Goal: Task Accomplishment & Management: Manage account settings

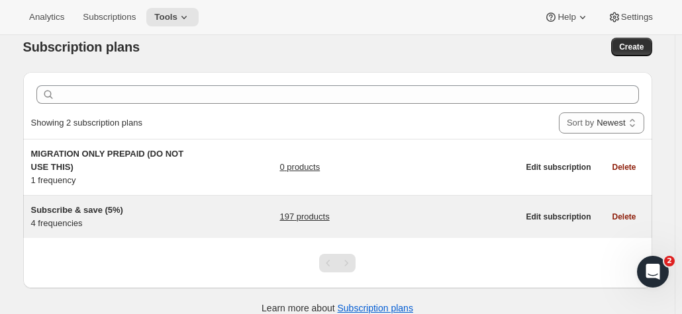
scroll to position [34, 0]
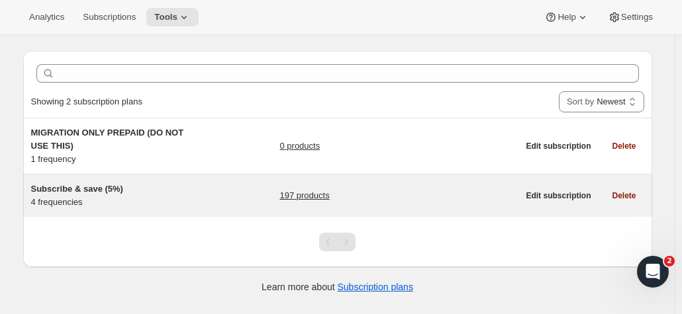
click at [312, 195] on link "197 products" at bounding box center [304, 195] width 50 height 13
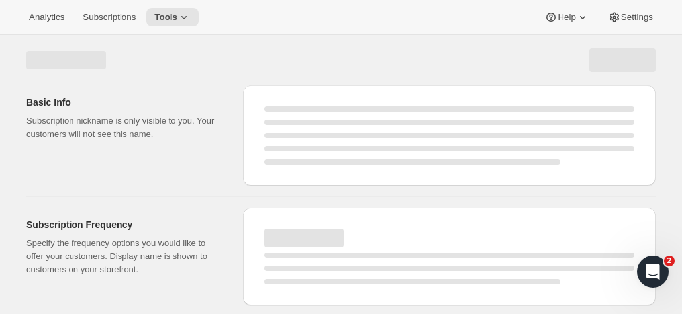
select select "WEEK"
select select "MONTH"
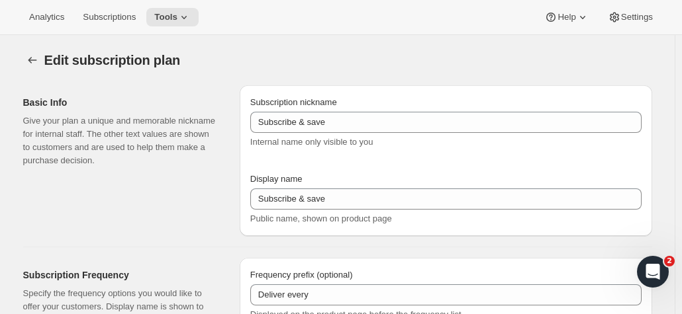
type input "Subscribe & save (5%)"
type input "Subscribe & Save"
type input "1"
type input "1 week"
type input "2"
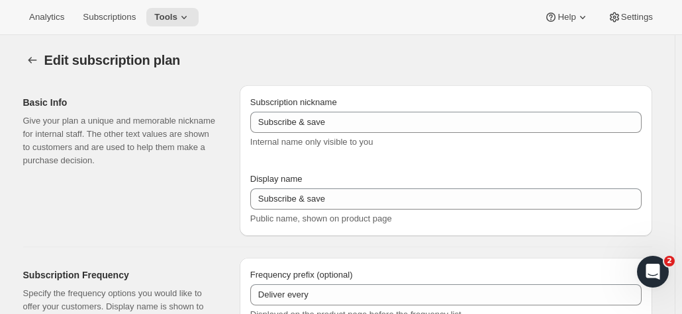
select select "WEEK"
type input "2 weeks"
type input "5"
select select "WEEK"
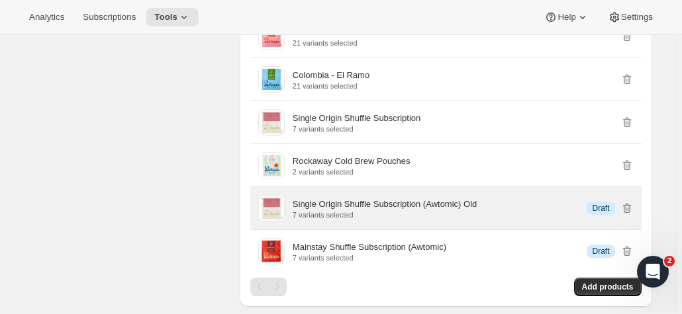
scroll to position [1522, 0]
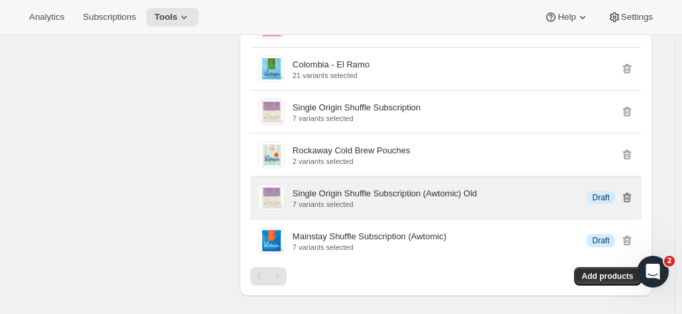
click at [631, 193] on icon "button" at bounding box center [626, 197] width 13 height 13
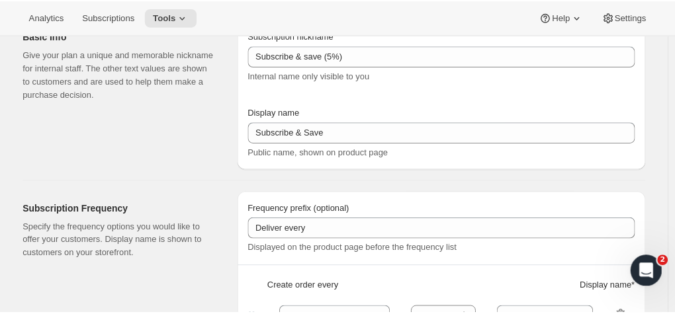
scroll to position [0, 0]
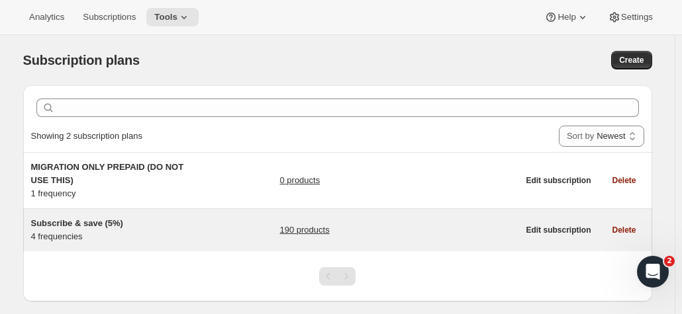
click at [340, 226] on div "190 products" at bounding box center [398, 230] width 238 height 26
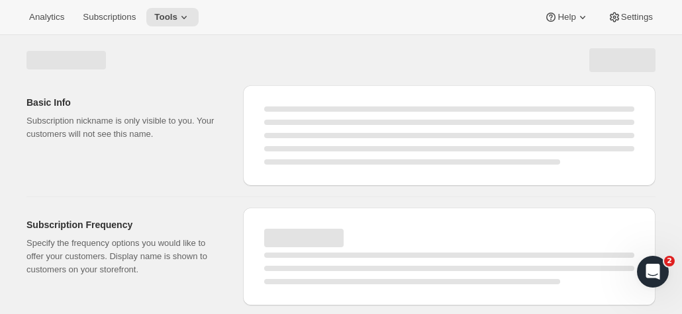
select select "WEEK"
select select "MONTH"
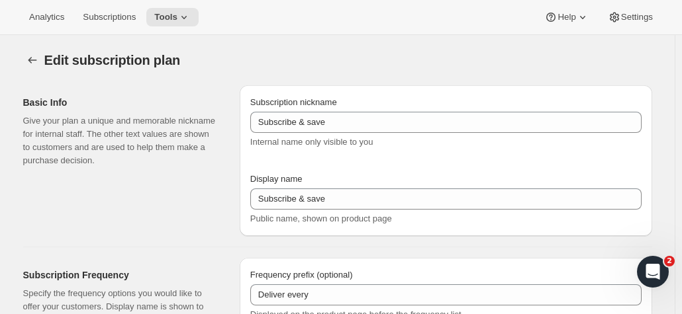
type input "Subscribe & save (5%)"
type input "Subscribe & Save"
type input "1"
type input "1 week"
type input "2"
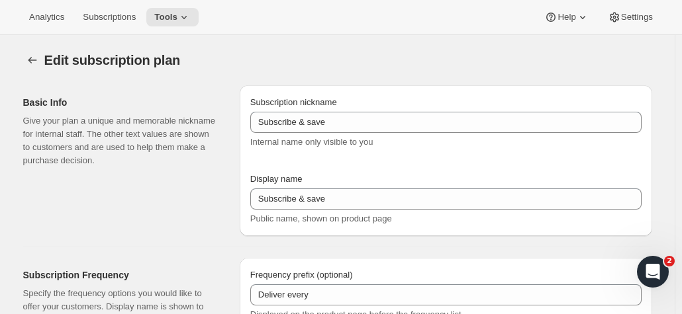
select select "WEEK"
type input "2 weeks"
type input "5"
select select "WEEK"
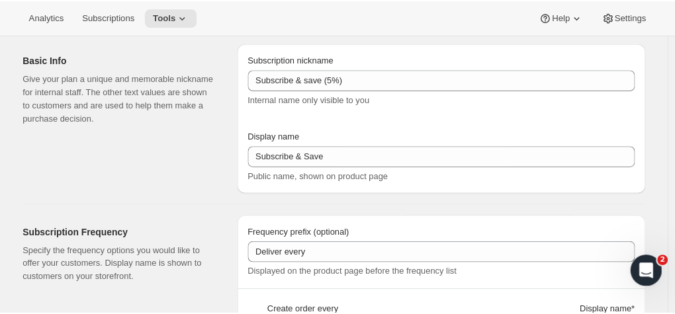
scroll to position [66, 0]
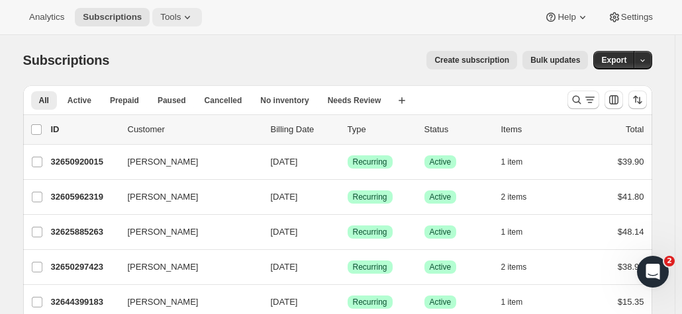
click at [183, 18] on icon at bounding box center [187, 17] width 13 height 13
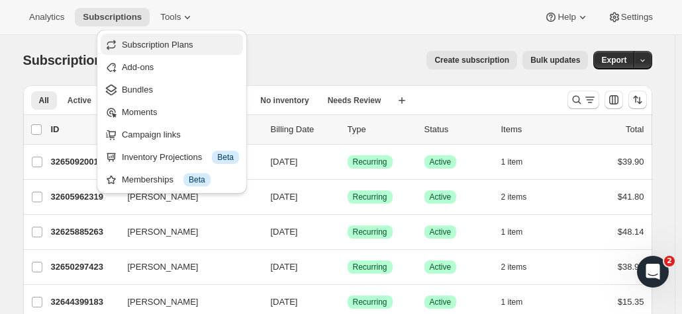
click at [171, 51] on span "Subscription Plans" at bounding box center [180, 44] width 117 height 13
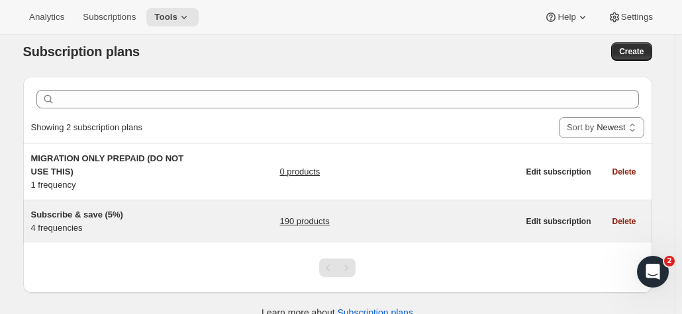
scroll to position [34, 0]
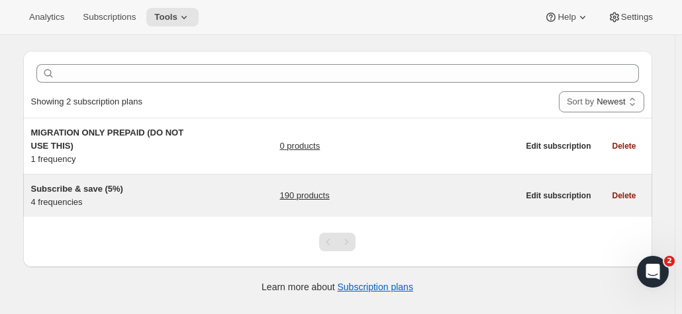
click at [314, 193] on link "190 products" at bounding box center [304, 195] width 50 height 13
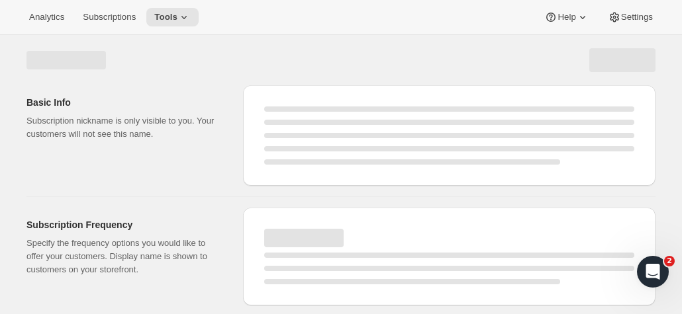
select select "WEEK"
select select "MONTH"
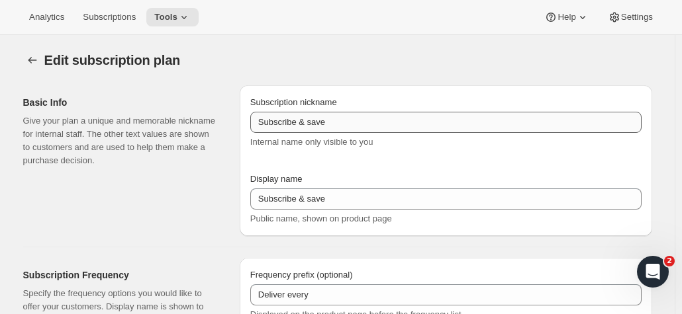
type input "Subscribe & save (5%)"
type input "Subscribe & Save"
type input "1"
type input "1 week"
type input "2"
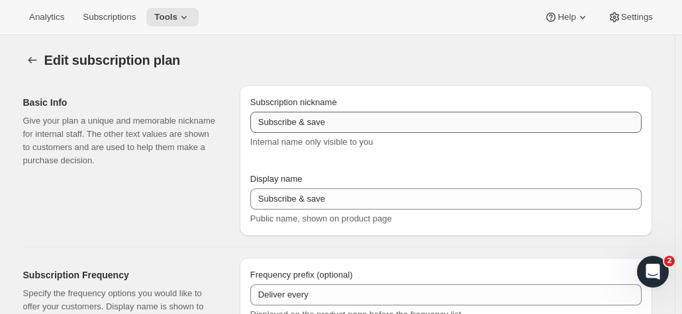
select select "WEEK"
type input "2 weeks"
type input "5"
select select "WEEK"
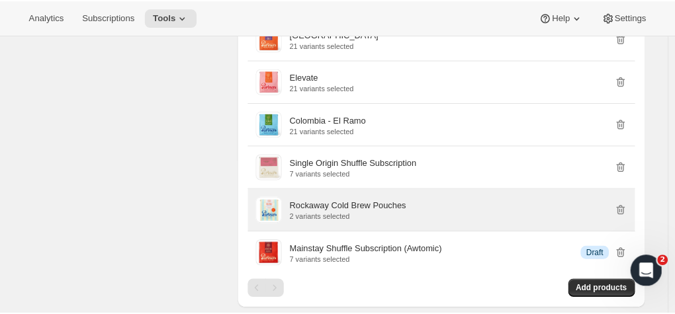
scroll to position [1522, 0]
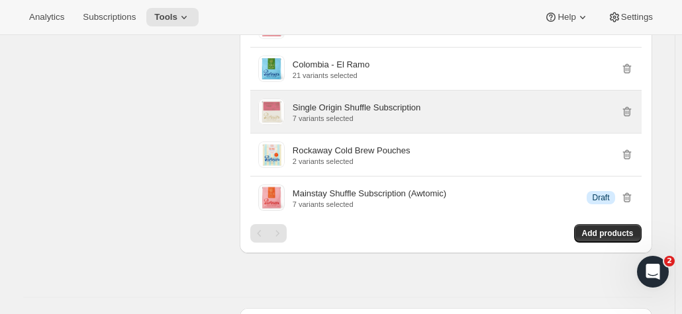
click at [390, 105] on p "Single Origin Shuffle Subscription" at bounding box center [356, 107] width 128 height 13
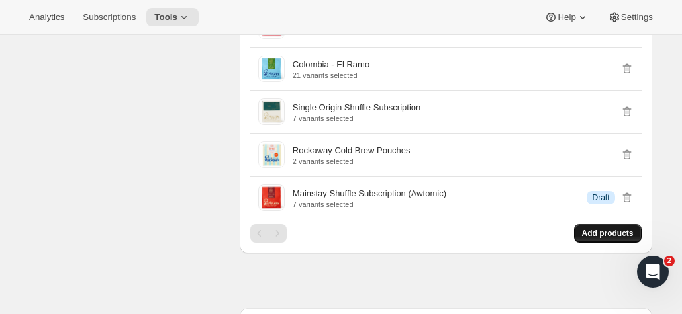
click at [611, 234] on button "Add products" at bounding box center [607, 233] width 67 height 19
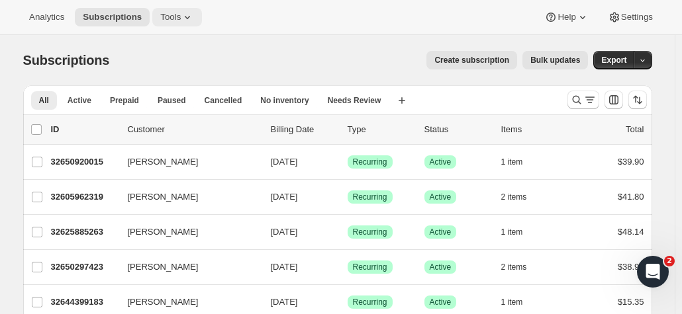
click at [164, 17] on span "Tools" at bounding box center [170, 17] width 21 height 11
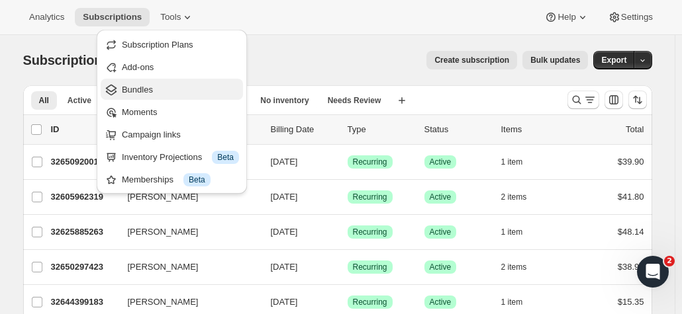
click at [150, 95] on span "Bundles" at bounding box center [137, 90] width 31 height 10
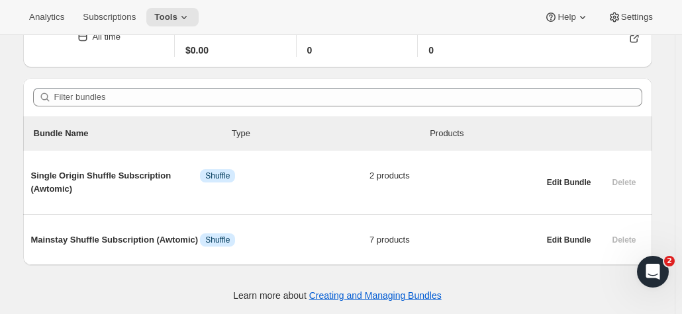
scroll to position [77, 0]
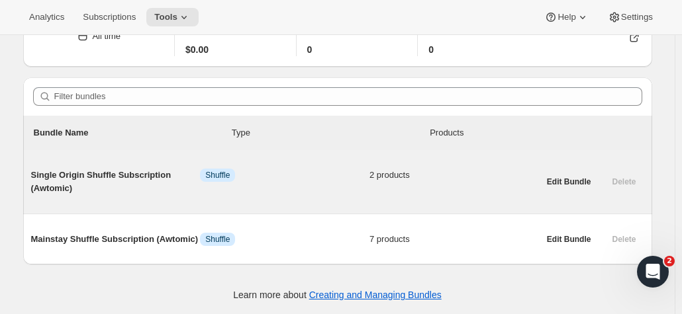
click at [133, 175] on span "Single Origin Shuffle Subscription (Awtomic)" at bounding box center [115, 182] width 169 height 26
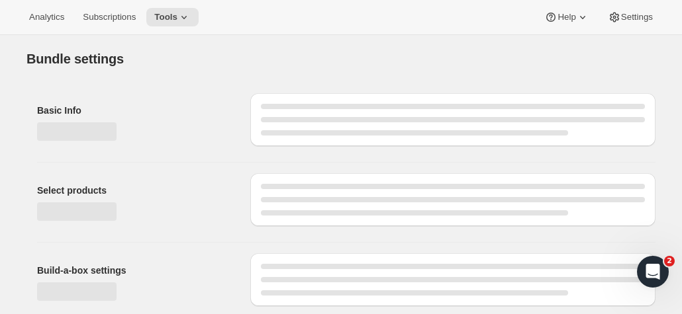
type input "Single Origin Shuffle Subscription (Awtomic)"
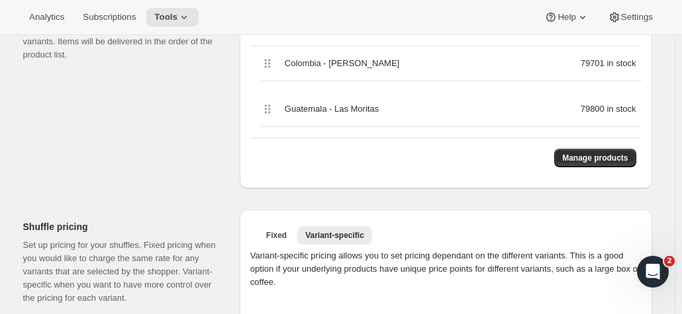
scroll to position [331, 0]
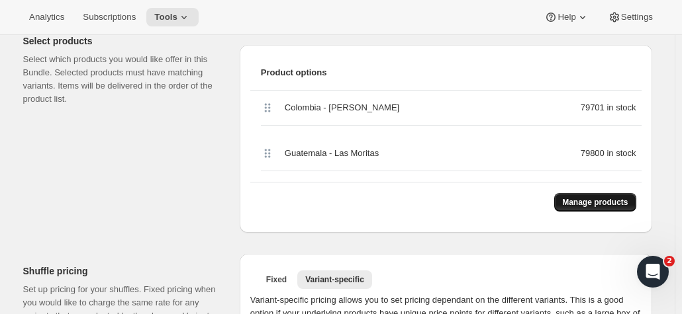
click at [602, 206] on span "Manage products" at bounding box center [595, 202] width 66 height 11
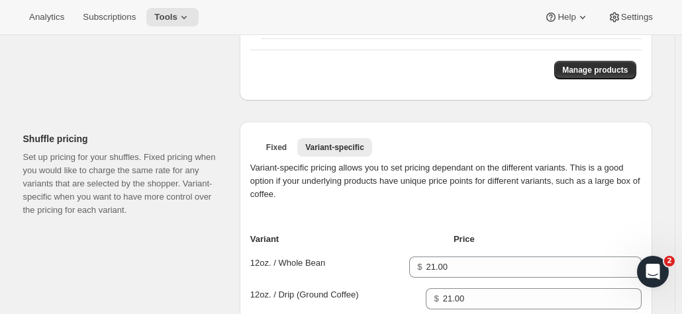
scroll to position [463, 0]
click at [275, 146] on span "Fixed" at bounding box center [276, 147] width 21 height 11
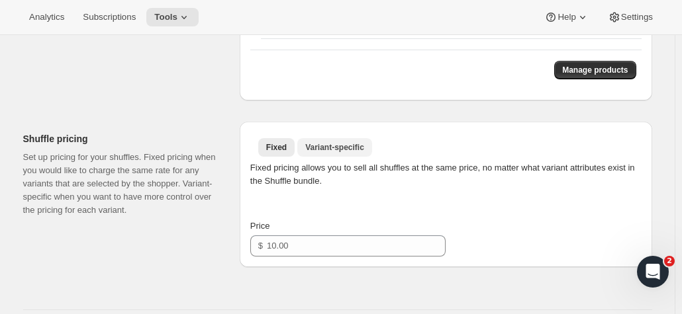
click at [326, 146] on span "Variant-specific" at bounding box center [334, 147] width 59 height 11
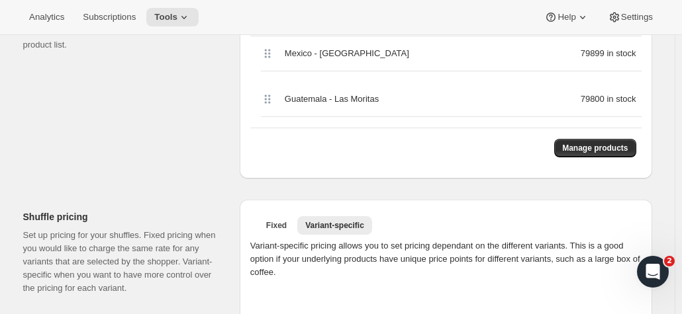
scroll to position [397, 0]
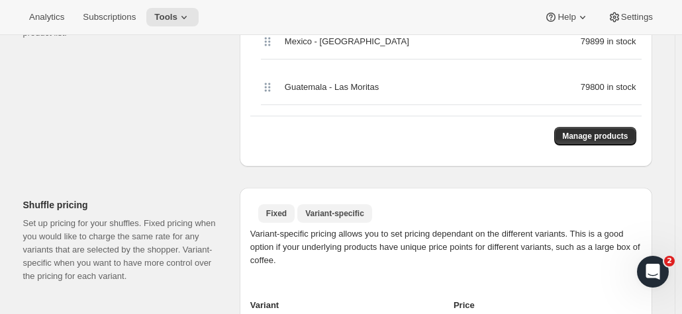
click at [275, 216] on span "Fixed" at bounding box center [276, 213] width 21 height 11
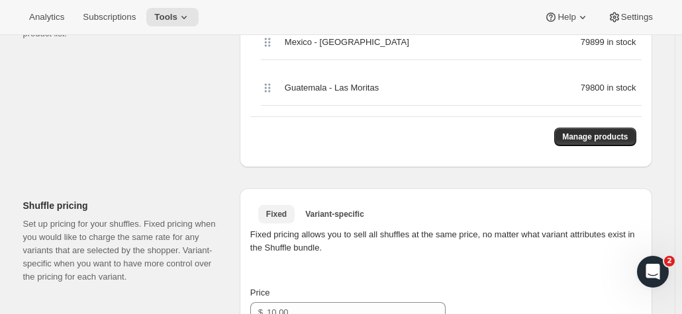
scroll to position [463, 0]
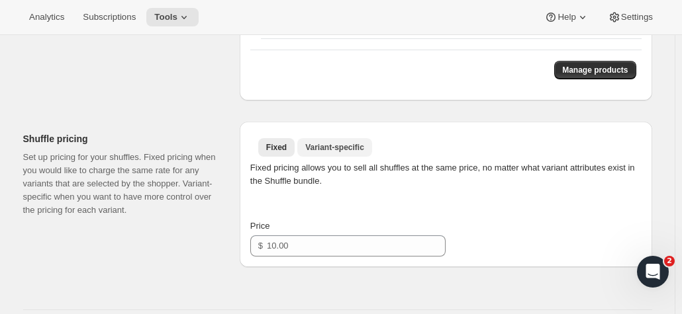
click at [322, 142] on span "Variant-specific" at bounding box center [334, 147] width 59 height 11
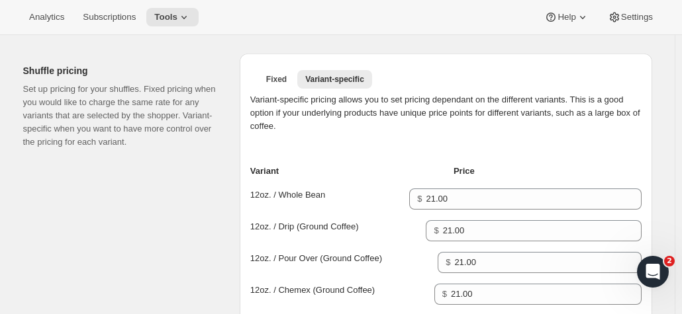
scroll to position [529, 0]
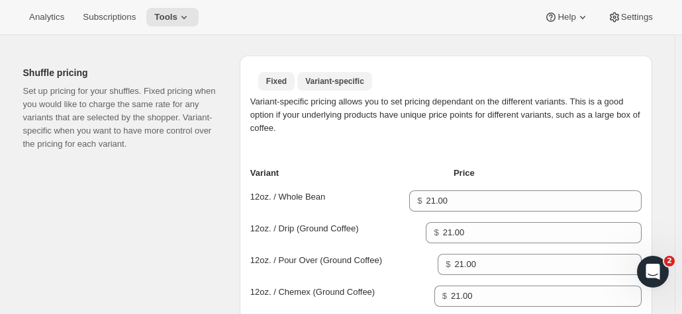
click at [267, 78] on button "Fixed" at bounding box center [276, 81] width 36 height 19
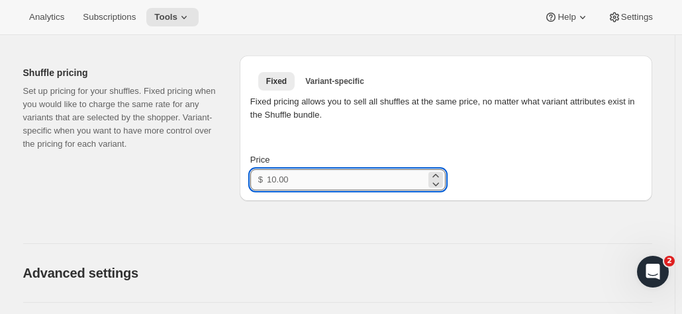
click at [310, 179] on input "Price" at bounding box center [346, 179] width 159 height 21
type input "21.00"
click at [200, 177] on div "Shuffle pricing Set up pricing for your shuffles. Fixed pricing when you would …" at bounding box center [126, 129] width 206 height 146
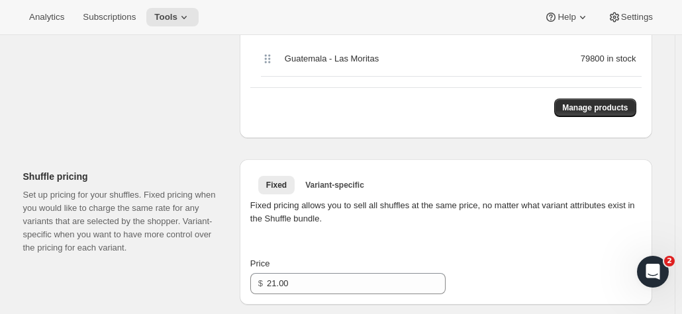
scroll to position [463, 0]
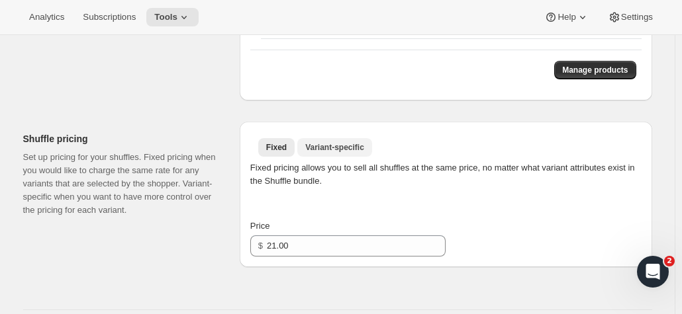
click at [329, 152] on button "Variant-specific" at bounding box center [334, 147] width 75 height 19
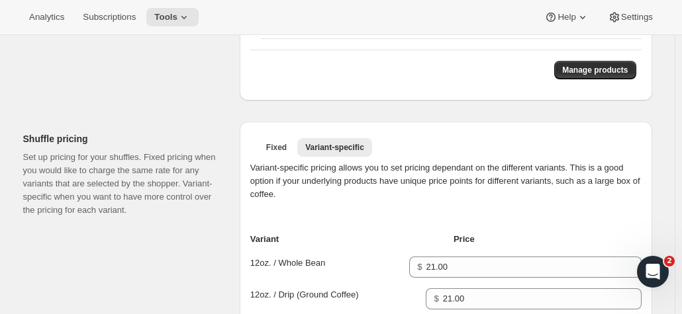
scroll to position [397, 0]
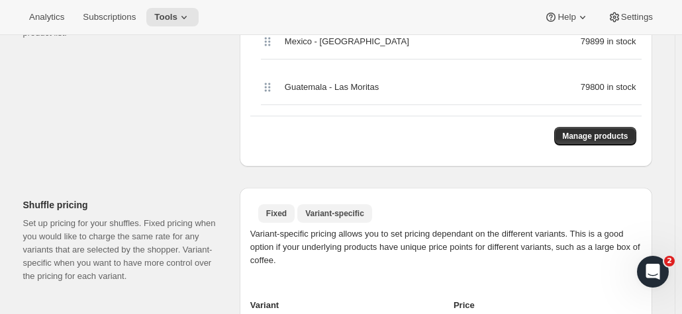
click at [281, 222] on button "Fixed" at bounding box center [276, 213] width 36 height 19
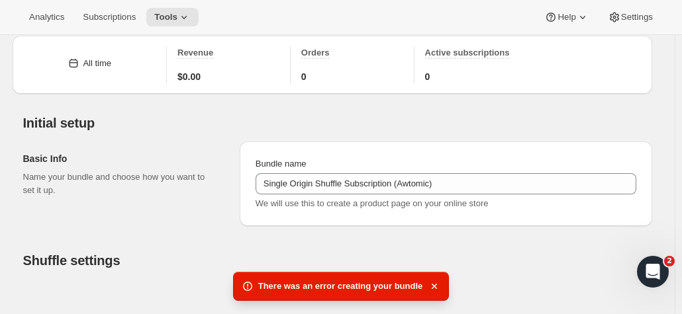
scroll to position [0, 0]
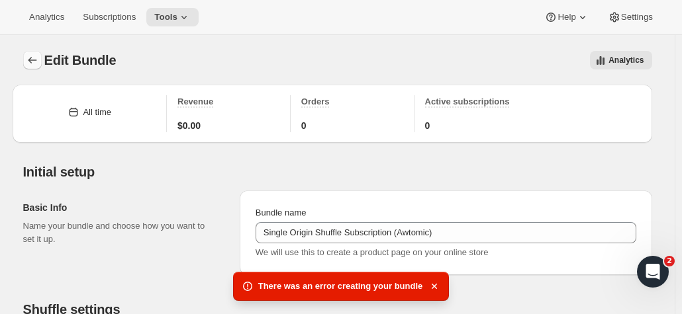
click at [29, 60] on icon "Bundles" at bounding box center [32, 60] width 13 height 13
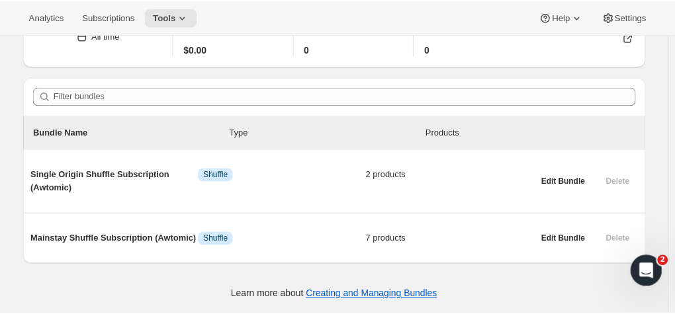
scroll to position [64, 0]
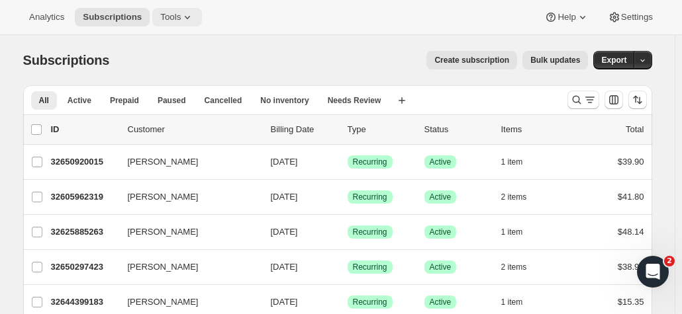
click at [173, 22] on span "Tools" at bounding box center [170, 17] width 21 height 11
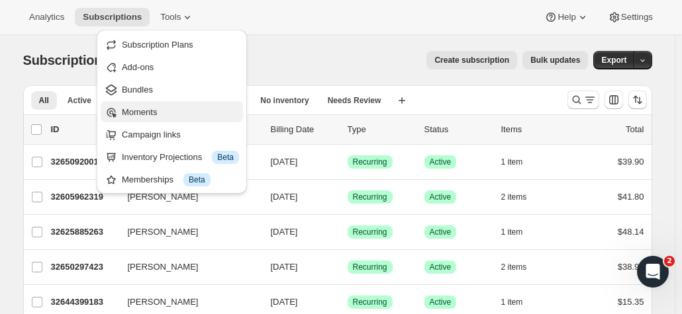
click at [136, 106] on span "Moments" at bounding box center [180, 112] width 117 height 13
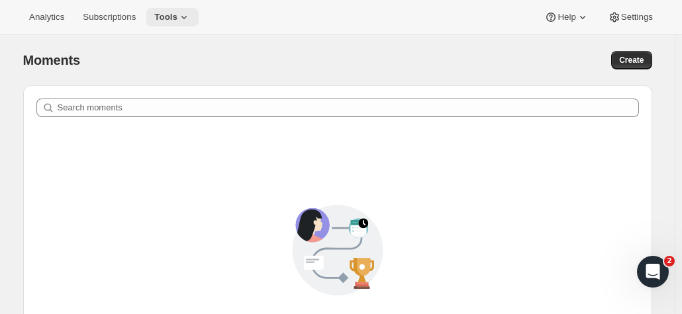
click at [169, 12] on span "Tools" at bounding box center [165, 17] width 23 height 11
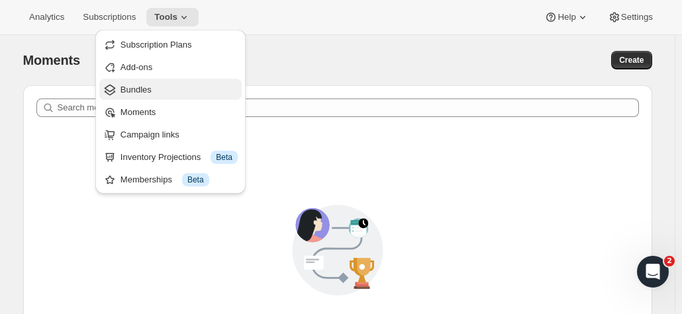
click at [157, 94] on span "Bundles" at bounding box center [178, 89] width 117 height 13
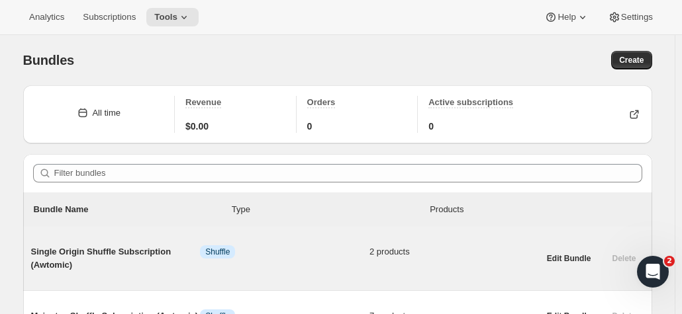
click at [332, 270] on div "Single Origin Shuffle Subscription (Awtomic) Info Shuffle 2 products" at bounding box center [284, 258] width 507 height 26
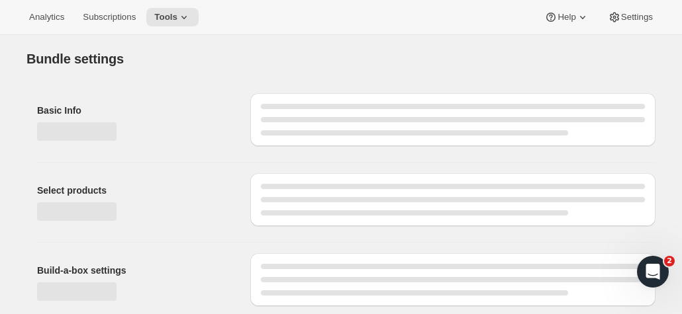
type input "Single Origin Shuffle Subscription (Awtomic)"
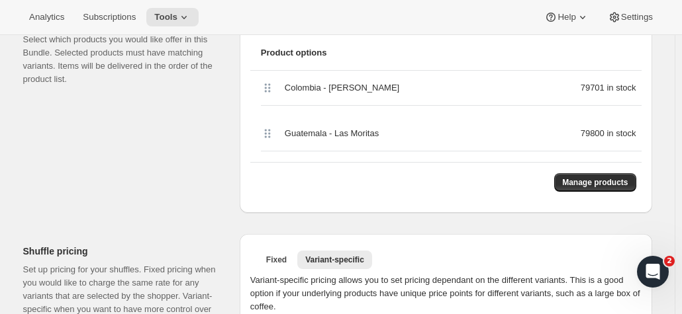
scroll to position [331, 0]
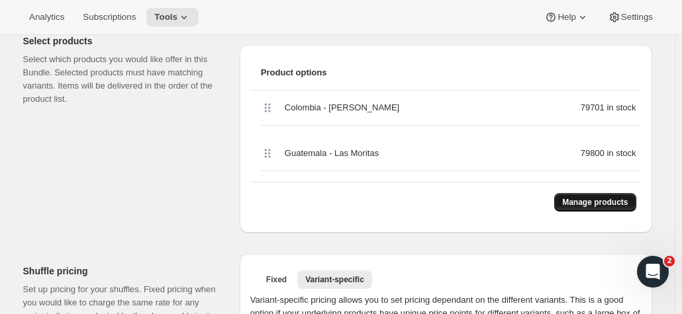
click at [588, 203] on span "Manage products" at bounding box center [595, 202] width 66 height 11
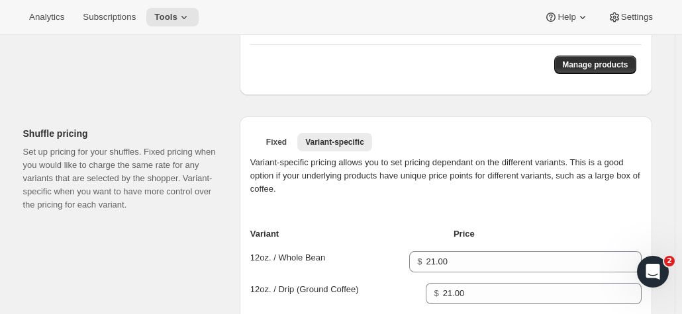
scroll to position [463, 0]
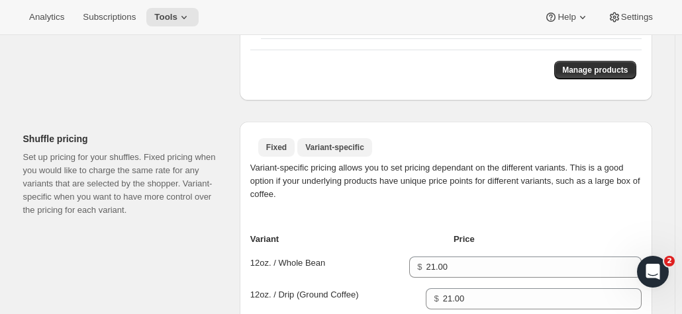
click at [278, 144] on span "Fixed" at bounding box center [276, 147] width 21 height 11
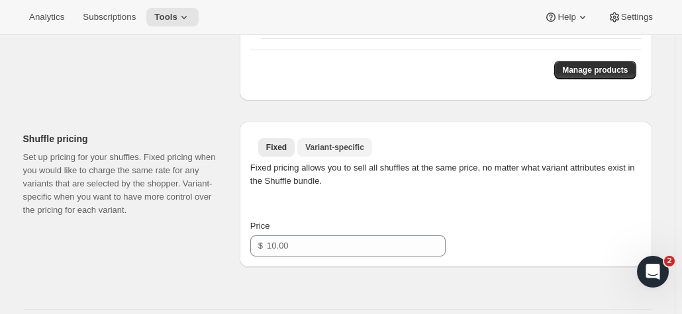
click at [341, 143] on span "Variant-specific" at bounding box center [334, 147] width 59 height 11
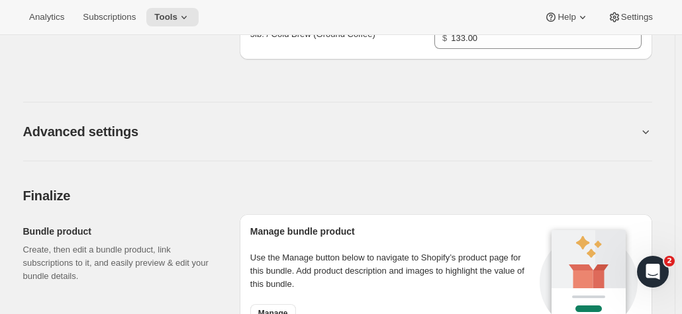
scroll to position [1191, 0]
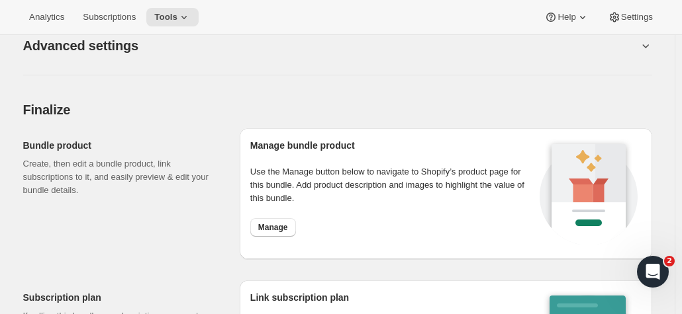
drag, startPoint x: 257, startPoint y: 77, endPoint x: 210, endPoint y: 78, distance: 46.3
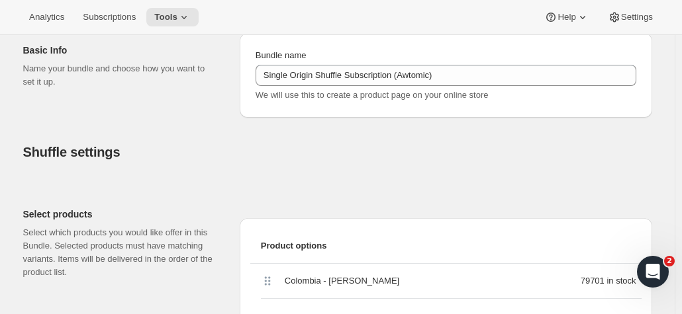
scroll to position [0, 0]
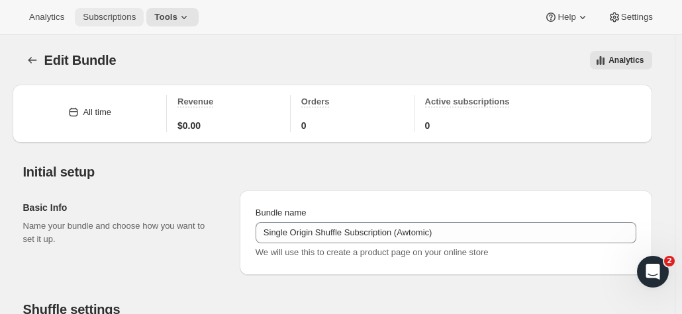
click at [120, 10] on button "Subscriptions" at bounding box center [109, 17] width 69 height 19
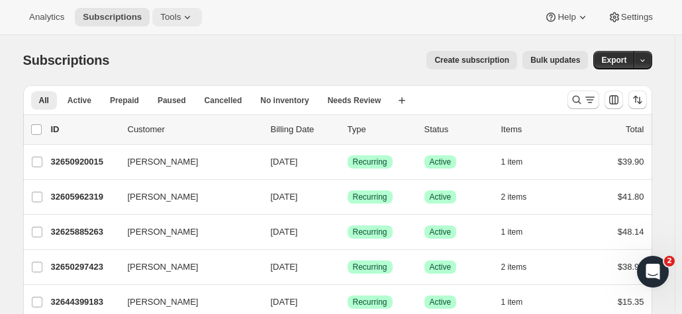
click at [181, 20] on icon at bounding box center [187, 17] width 13 height 13
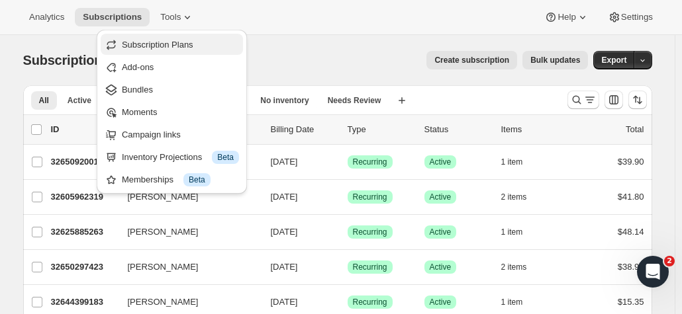
click at [175, 45] on span "Subscription Plans" at bounding box center [157, 45] width 71 height 10
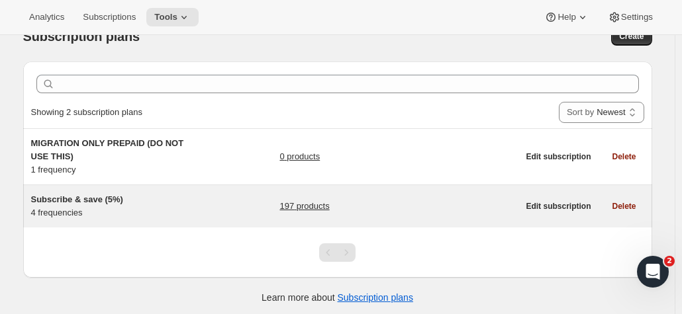
scroll to position [34, 0]
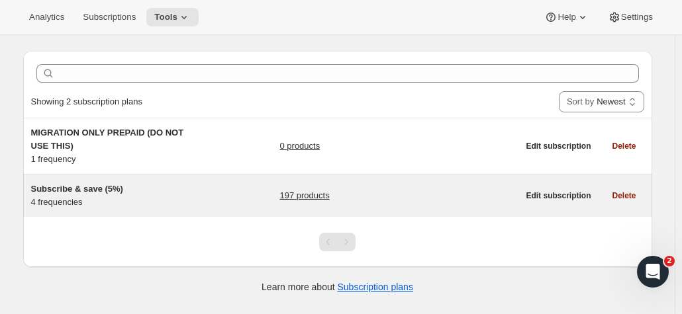
click at [311, 198] on link "197 products" at bounding box center [304, 195] width 50 height 13
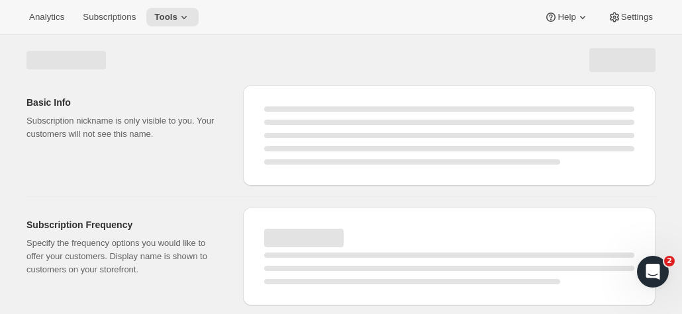
select select "WEEK"
select select "MONTH"
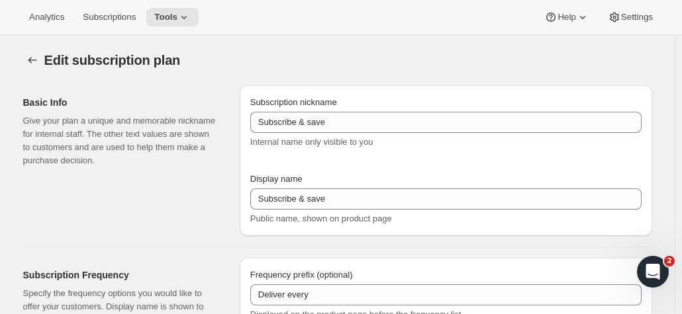
type input "Subscribe & save (5%)"
type input "Subscribe & Save"
type input "1"
type input "1 week"
type input "2"
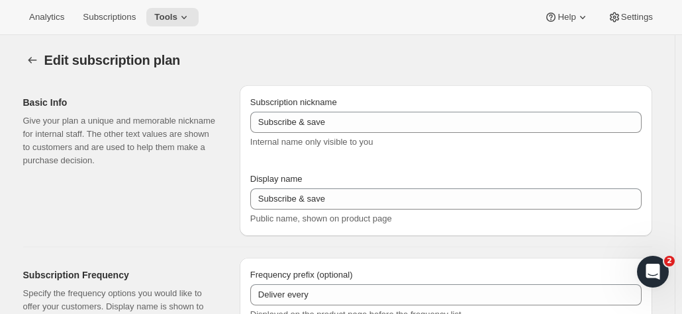
select select "WEEK"
type input "2 weeks"
type input "5"
select select "WEEK"
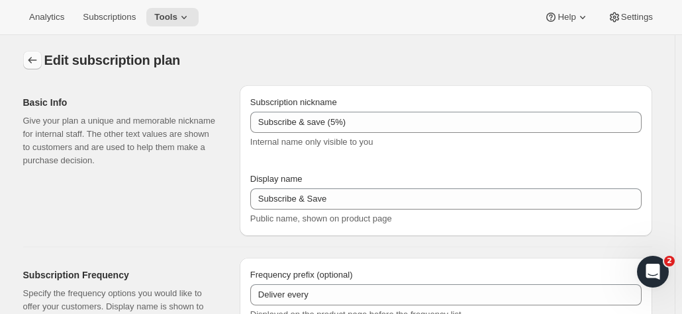
click at [36, 58] on icon "Subscription plans" at bounding box center [32, 60] width 13 height 13
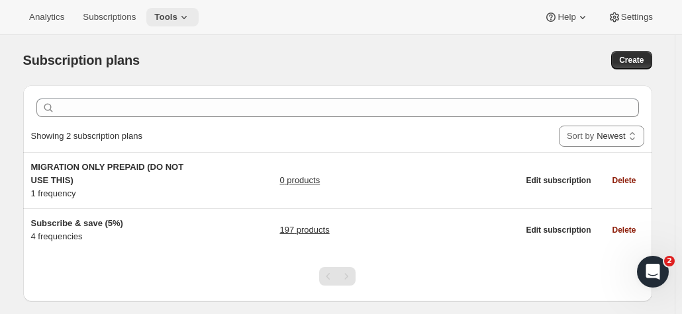
click at [157, 19] on span "Tools" at bounding box center [165, 17] width 23 height 11
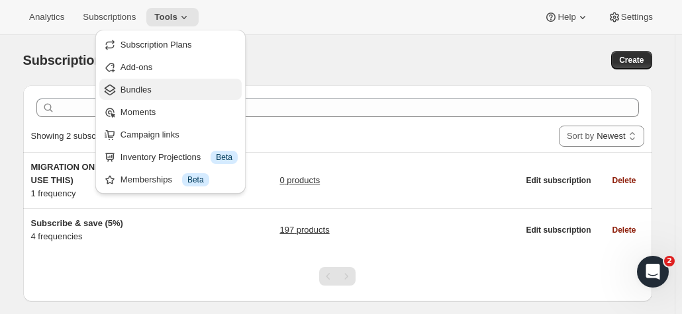
click at [164, 89] on span "Bundles" at bounding box center [178, 89] width 117 height 13
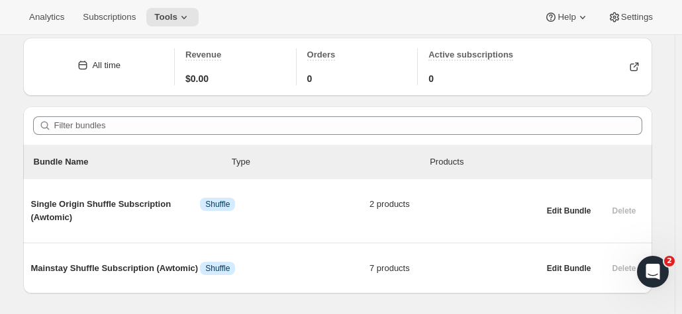
scroll to position [77, 0]
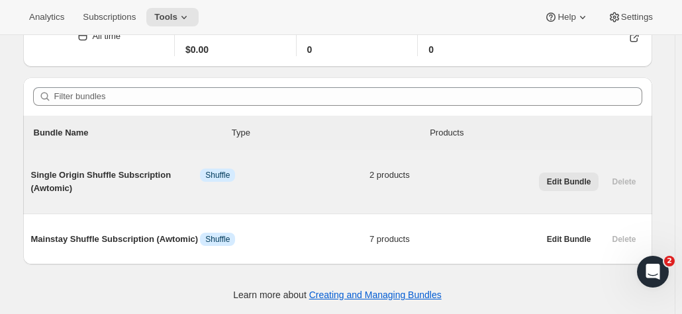
click at [573, 183] on span "Edit Bundle" at bounding box center [569, 182] width 44 height 11
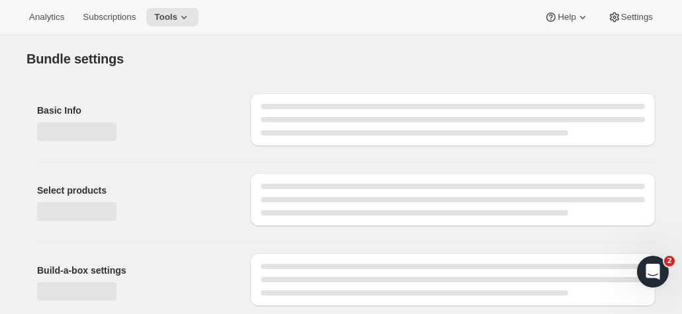
type input "Single Origin Shuffle Subscription (Awtomic)"
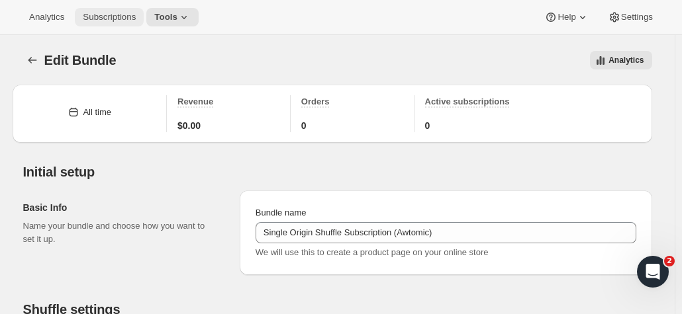
click at [126, 16] on span "Subscriptions" at bounding box center [109, 17] width 53 height 11
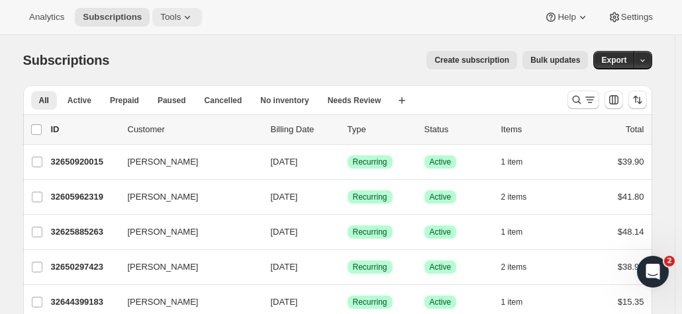
click at [152, 21] on button "Tools" at bounding box center [177, 17] width 50 height 19
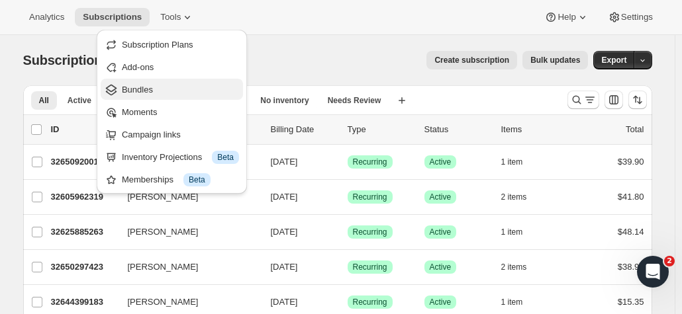
click at [123, 81] on button "Bundles" at bounding box center [172, 89] width 142 height 21
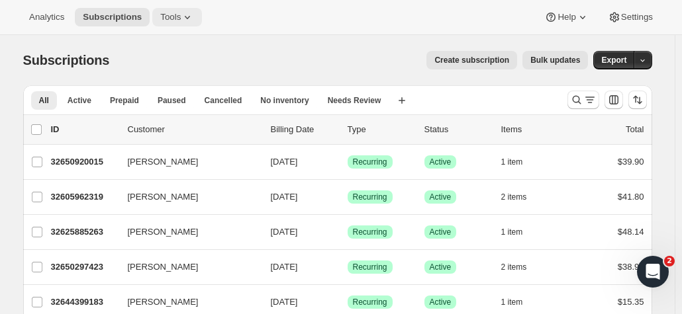
click at [183, 16] on icon at bounding box center [187, 17] width 13 height 13
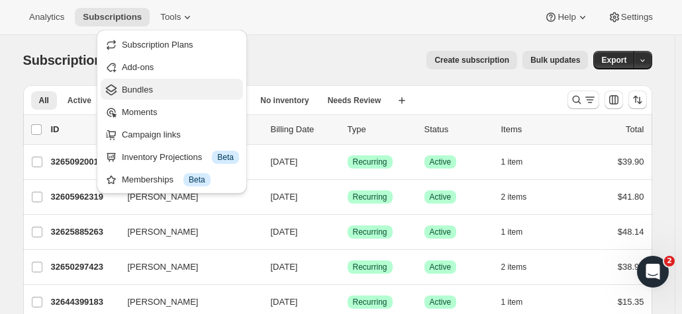
click at [169, 89] on span "Bundles" at bounding box center [180, 89] width 117 height 13
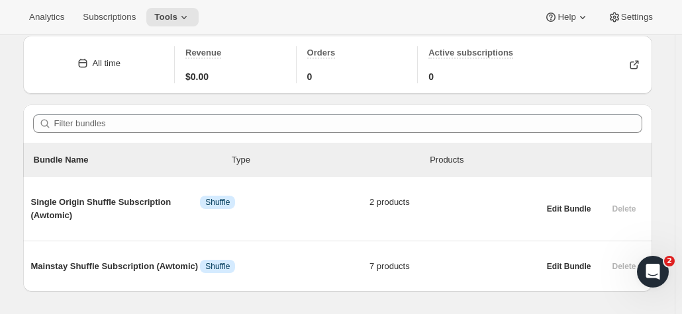
scroll to position [66, 0]
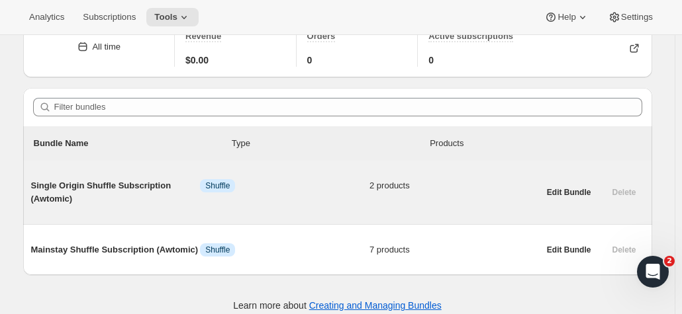
click at [161, 189] on span "Single Origin Shuffle Subscription (Awtomic)" at bounding box center [115, 192] width 169 height 26
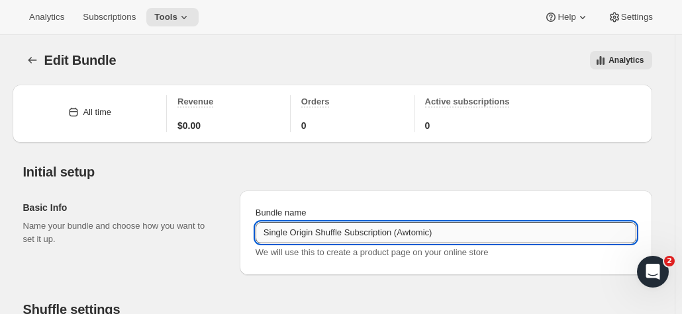
click at [455, 235] on input "Single Origin Shuffle Subscription (Awtomic)" at bounding box center [445, 232] width 380 height 21
type input "Single Origin Shuffle Subscription (Awtomic)old"
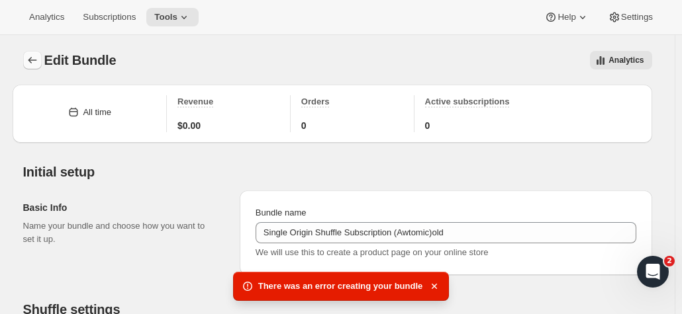
click at [32, 64] on icon "Bundles" at bounding box center [32, 60] width 13 height 13
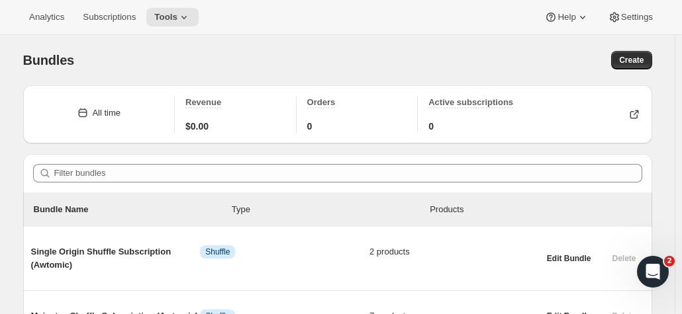
click at [179, 26] on div "Analytics Subscriptions Tools Help Settings" at bounding box center [341, 17] width 682 height 35
click at [182, 15] on icon at bounding box center [183, 17] width 13 height 13
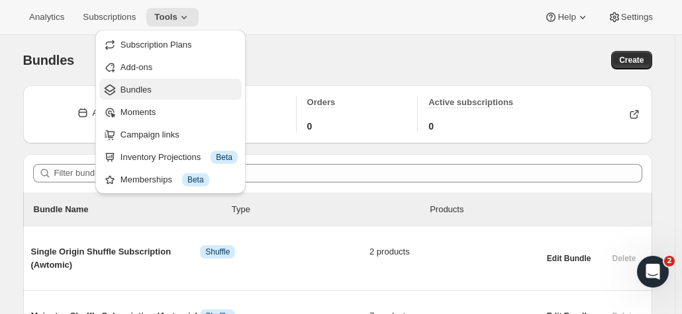
click at [138, 91] on span "Bundles" at bounding box center [135, 90] width 31 height 10
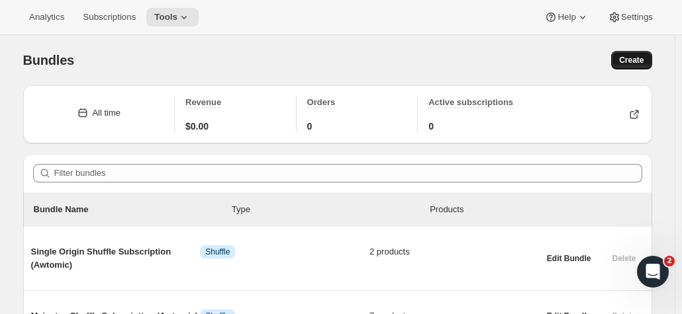
click at [639, 60] on span "Create" at bounding box center [631, 60] width 24 height 11
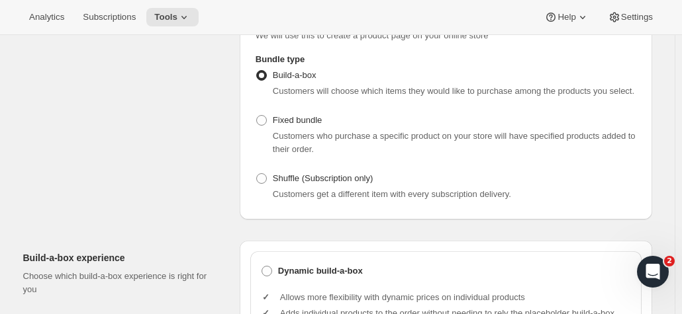
scroll to position [132, 0]
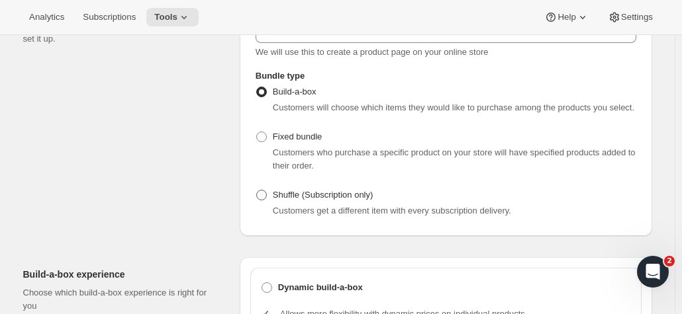
click at [261, 197] on span at bounding box center [261, 195] width 11 height 11
click at [257, 191] on input "Shuffle (Subscription only)" at bounding box center [256, 190] width 1 height 1
radio input "true"
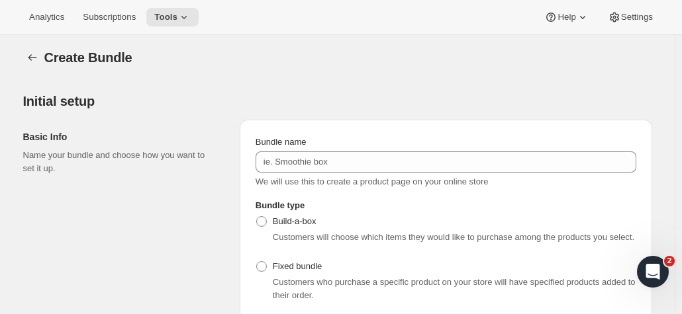
scroll to position [0, 0]
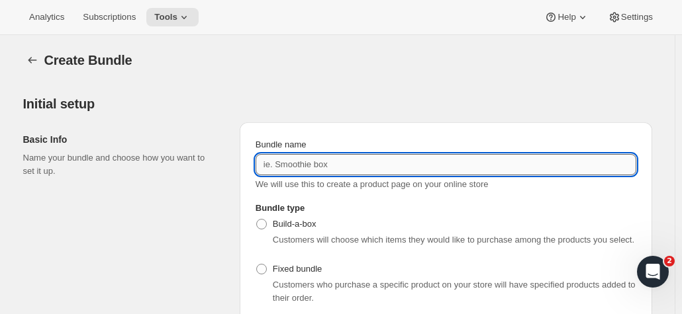
click at [351, 162] on input "Bundle name" at bounding box center [445, 164] width 380 height 21
type input "Single Origin Shuffle Subscription (Awtomic)"
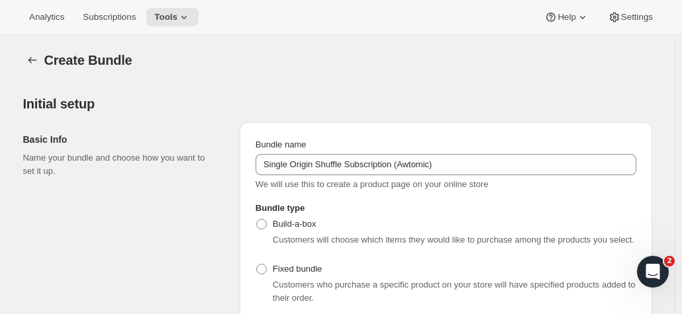
click at [339, 107] on h2 "Initial setup" at bounding box center [337, 104] width 629 height 16
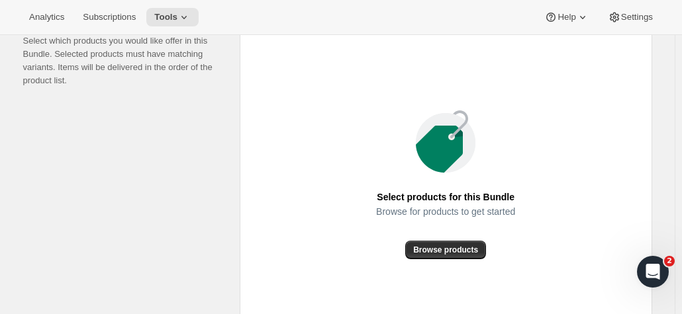
scroll to position [463, 0]
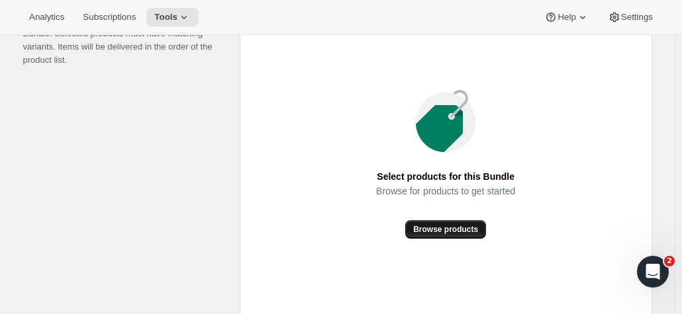
click at [457, 222] on button "Browse products" at bounding box center [445, 229] width 81 height 19
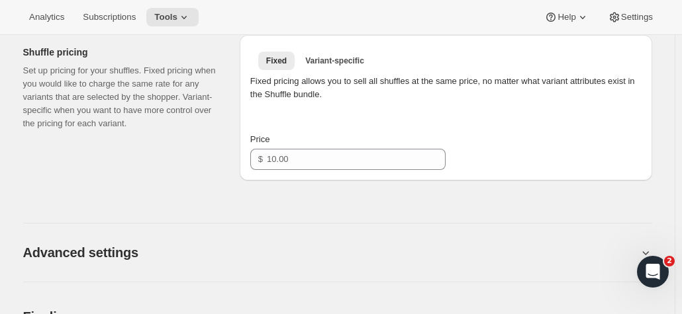
scroll to position [662, 0]
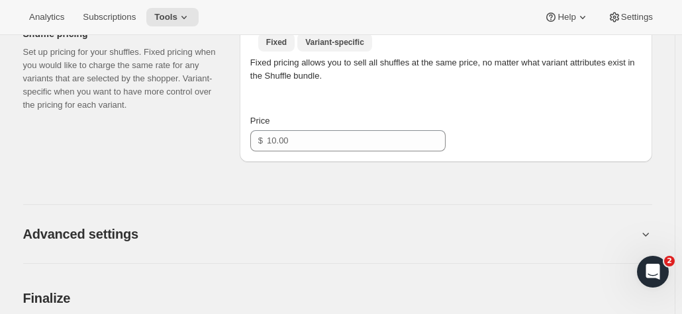
click at [335, 50] on button "Variant-specific" at bounding box center [334, 42] width 75 height 19
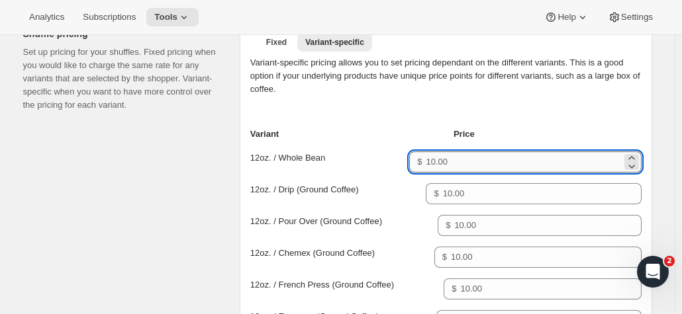
click at [472, 167] on input "Price for 12oz. / Whole Bean" at bounding box center [523, 162] width 195 height 21
type input "21"
click at [395, 107] on div "Variant-specific pricing allows you to set pricing dependant on the different v…" at bounding box center [445, 86] width 391 height 61
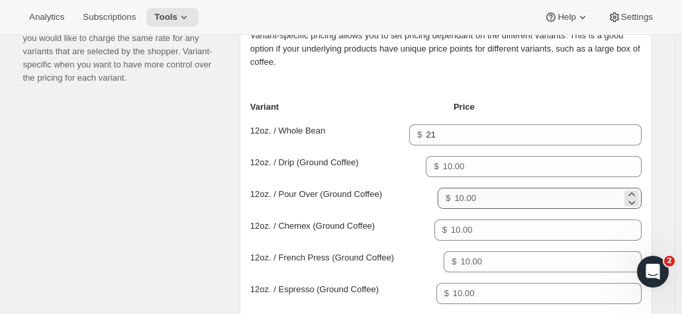
scroll to position [728, 0]
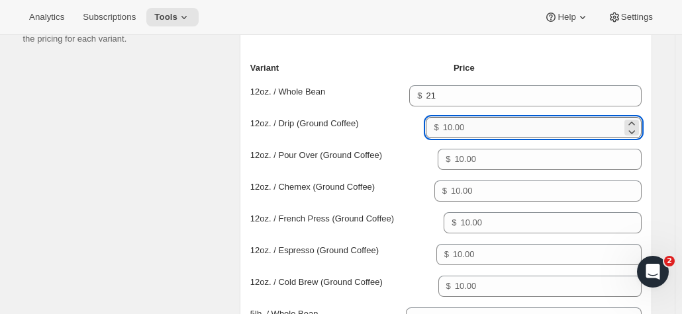
click at [494, 128] on input "Price for 12oz. / Drip (Ground Coffee)" at bounding box center [532, 127] width 179 height 21
type input "21"
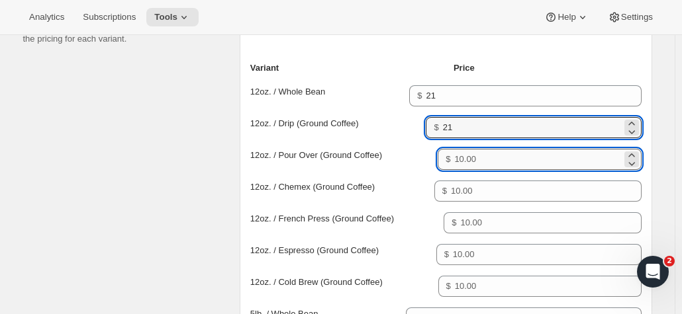
click at [494, 161] on input "Price for 12oz. / Pour Over (Ground Coffee)" at bounding box center [537, 159] width 167 height 21
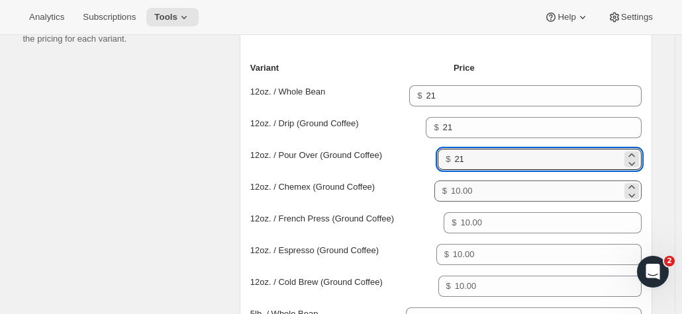
type input "21"
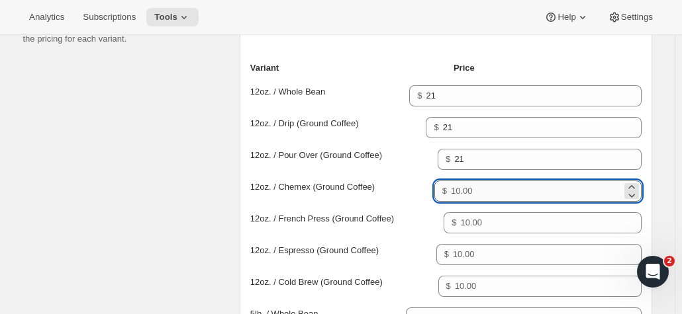
click at [487, 198] on input "Price for 12oz. / Chemex (Ground Coffee)" at bounding box center [536, 191] width 171 height 21
type input "21"
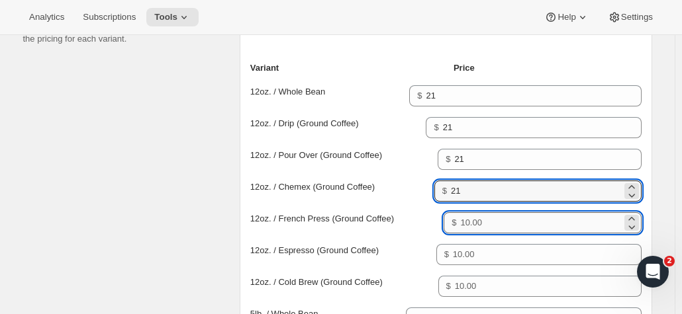
click at [488, 219] on input "Price for 12oz. / French Press (Ground Coffee)" at bounding box center [540, 222] width 161 height 21
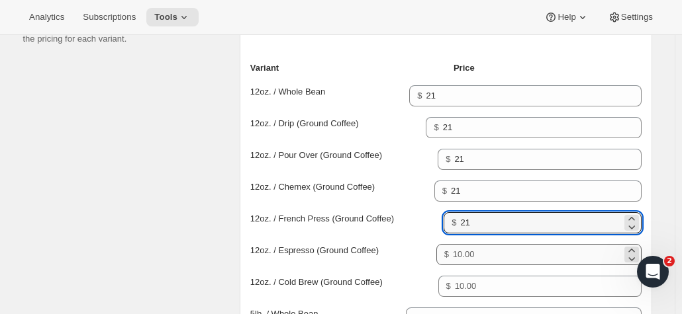
type input "21"
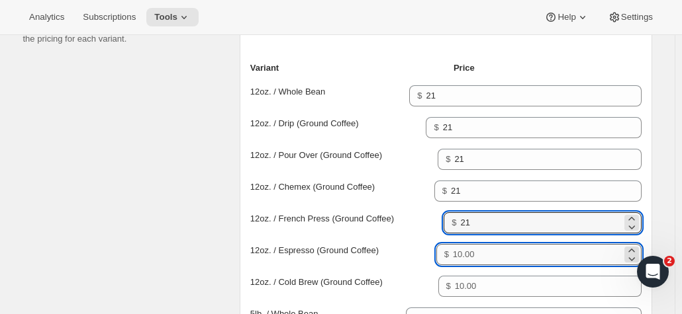
click at [495, 251] on input "Price for 12oz. / Espresso (Ground Coffee)" at bounding box center [537, 254] width 169 height 21
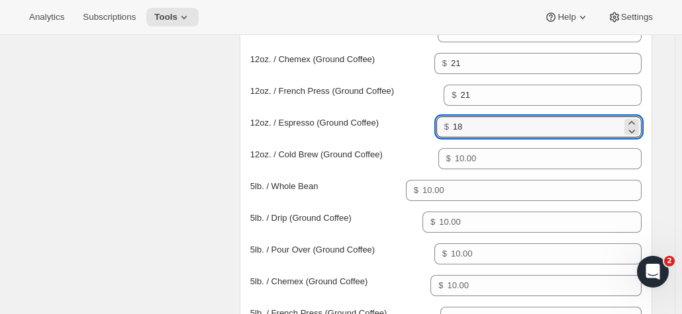
scroll to position [860, 0]
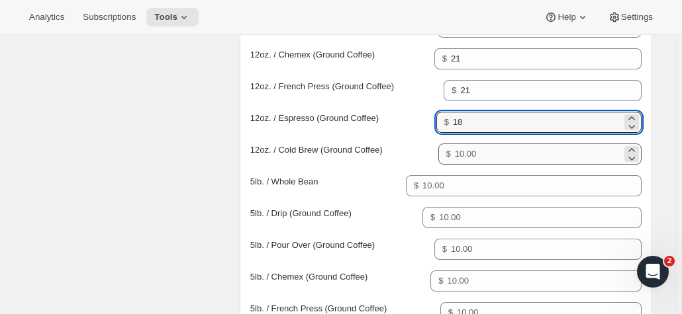
type input "18"
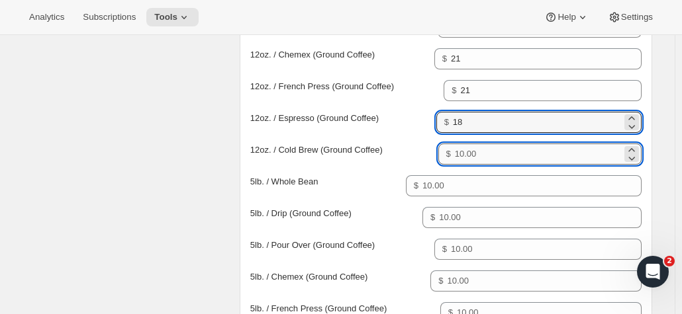
click at [478, 154] on input "Price for 12oz. / Cold Brew (Ground Coffee)" at bounding box center [538, 154] width 167 height 21
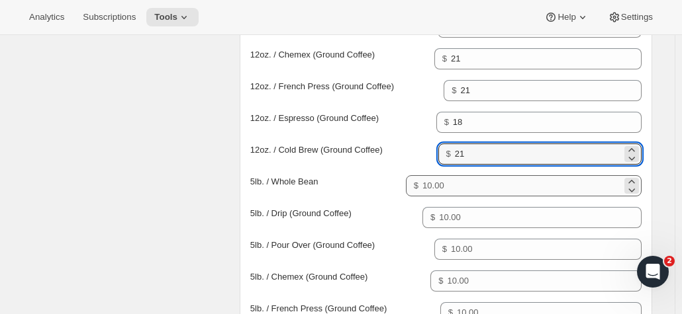
type input "21"
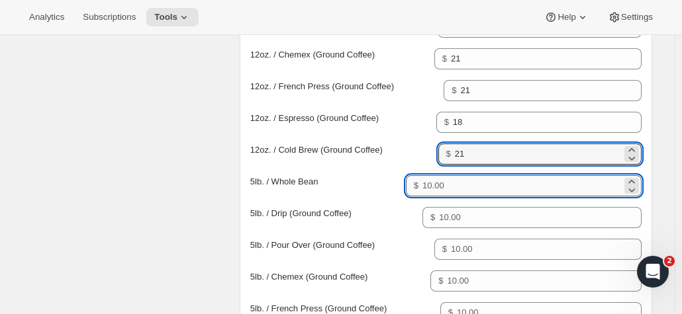
click at [461, 187] on input "Price for 5lb. / Whole Bean" at bounding box center [521, 185] width 198 height 21
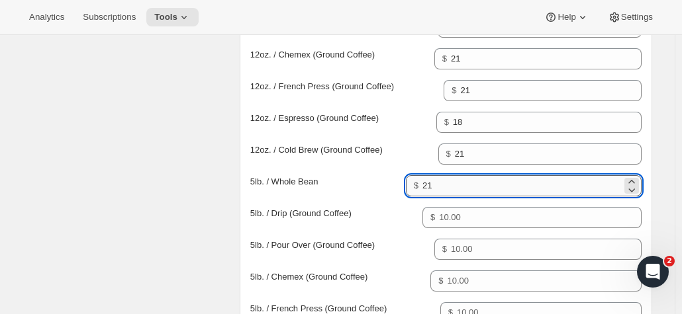
click at [460, 190] on input "21" at bounding box center [521, 185] width 198 height 21
type input "2"
type input "133"
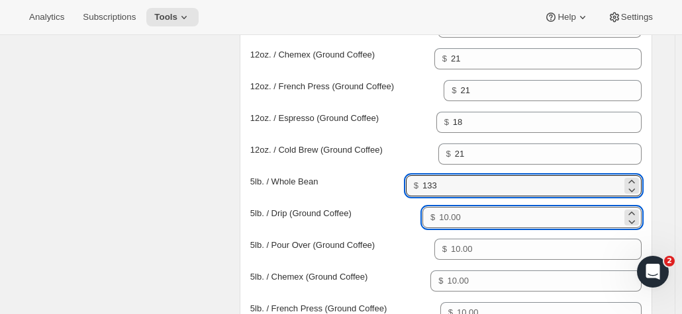
click at [483, 216] on input "Price for 5lb. / Drip (Ground Coffee)" at bounding box center [530, 217] width 182 height 21
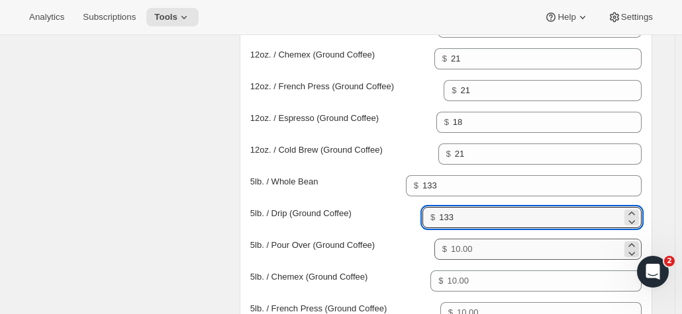
type input "133"
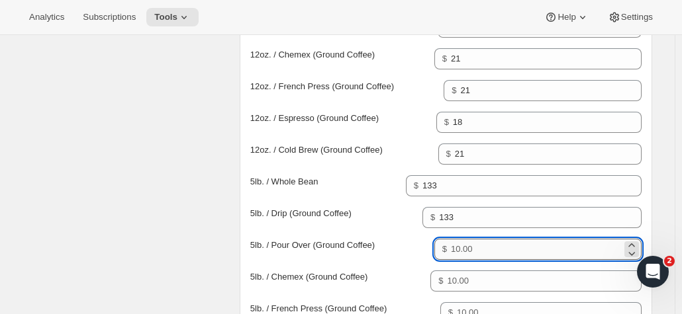
click at [487, 243] on input "Price for 5lb. / Pour Over (Ground Coffee)" at bounding box center [536, 249] width 171 height 21
type input "133"
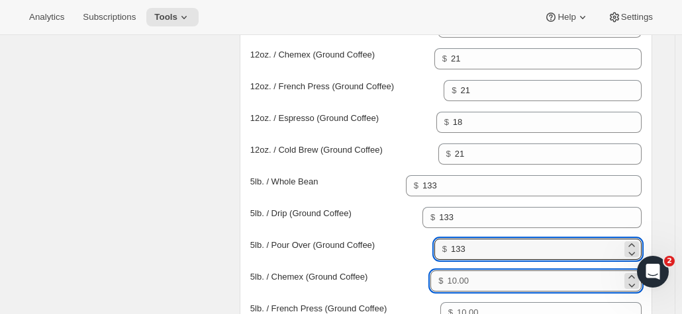
click at [489, 274] on input "Price for 5lb. / Chemex (Ground Coffee)" at bounding box center [534, 281] width 174 height 21
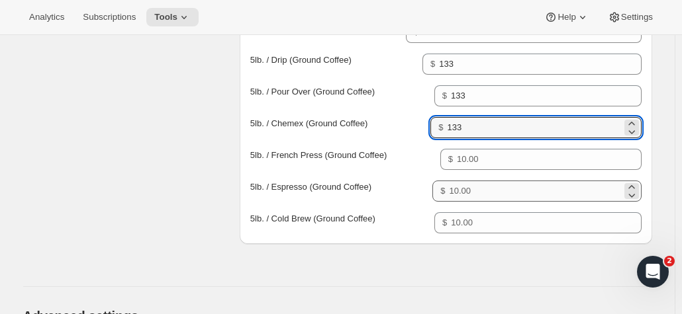
scroll to position [1059, 0]
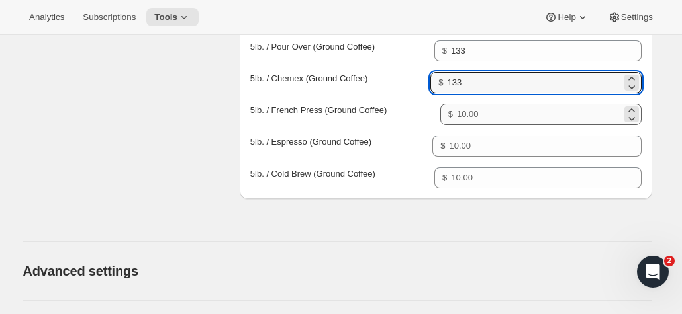
type input "133"
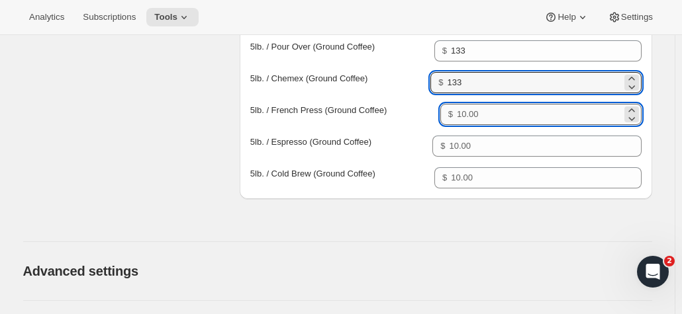
click at [490, 109] on input "Price for 5lb. / French Press (Ground Coffee)" at bounding box center [539, 114] width 165 height 21
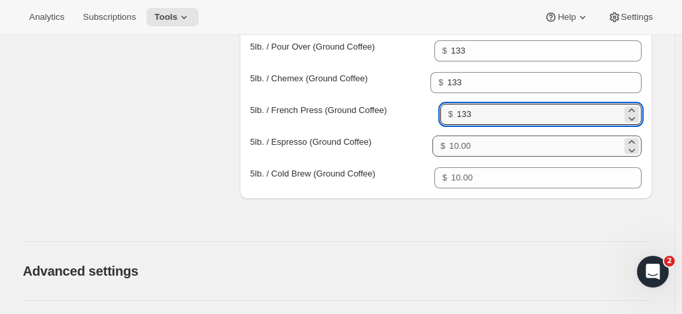
type input "133"
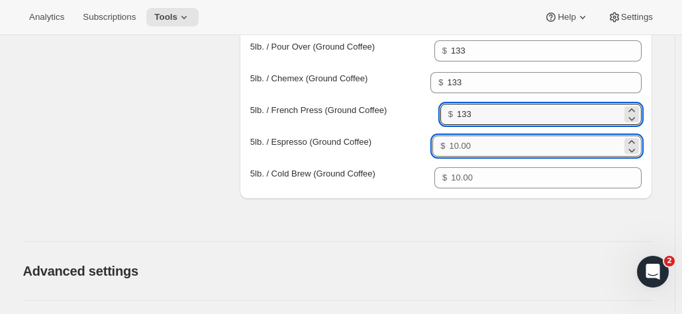
click at [483, 141] on input "Price for 5lb. / Espresso (Ground Coffee)" at bounding box center [535, 146] width 172 height 21
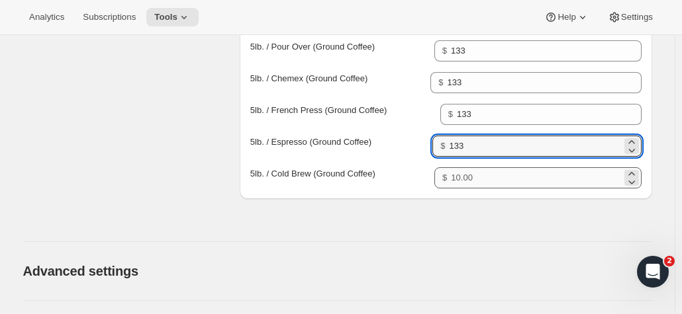
type input "133"
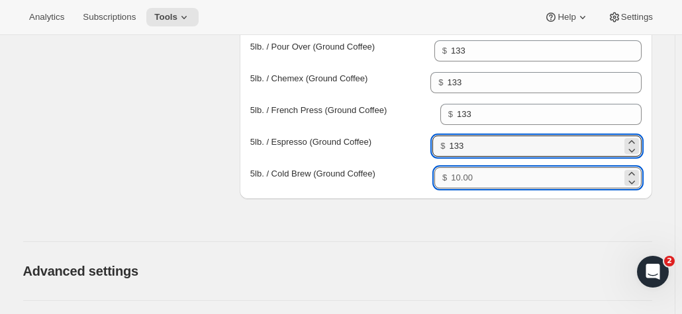
click at [491, 174] on input "Price for 5lb. / Cold Brew (Ground Coffee)" at bounding box center [536, 177] width 170 height 21
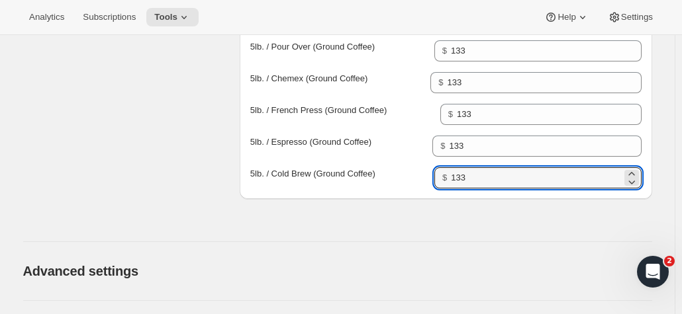
type input "133"
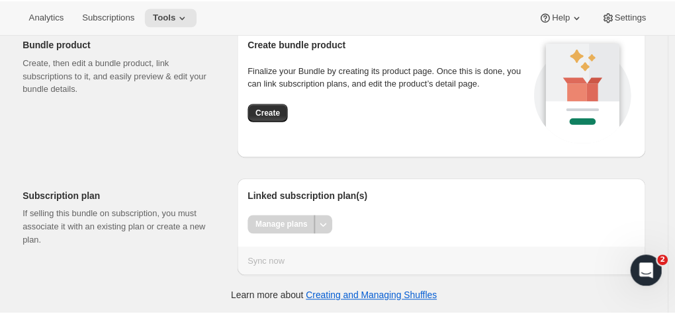
scroll to position [1319, 0]
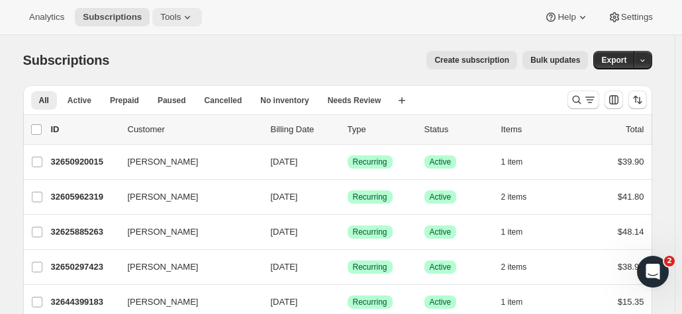
click at [160, 15] on span "Tools" at bounding box center [170, 17] width 21 height 11
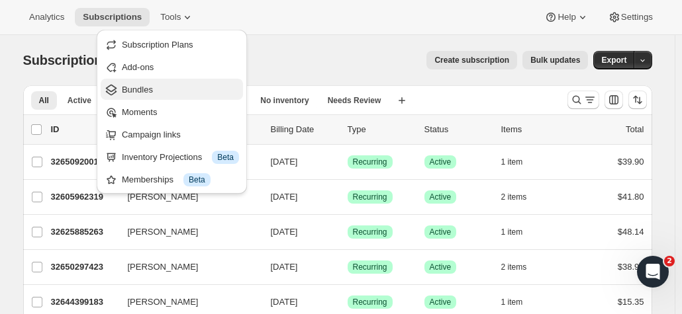
click at [151, 92] on span "Bundles" at bounding box center [137, 90] width 31 height 10
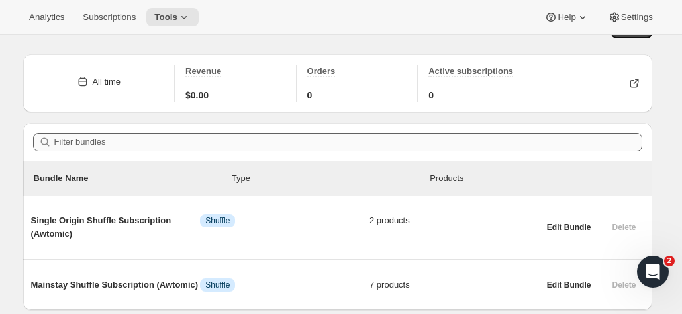
scroll to position [11, 0]
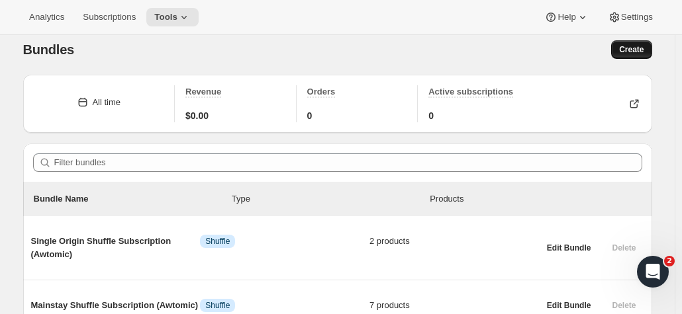
click at [635, 52] on span "Create" at bounding box center [631, 49] width 24 height 11
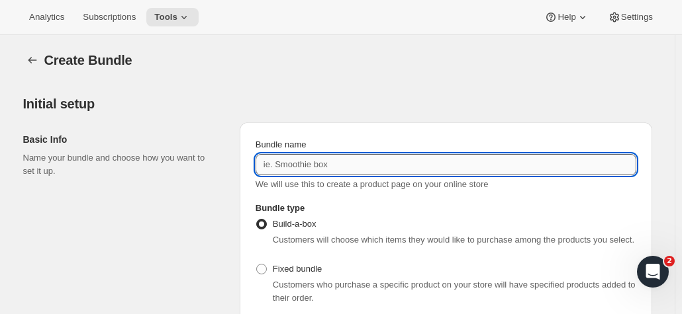
click at [343, 168] on input "Bundle name" at bounding box center [445, 164] width 380 height 21
type input "Single Origin Shuffle Subscription (Awtomic)"
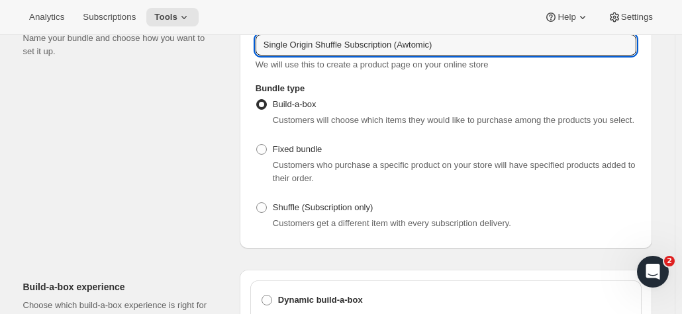
scroll to position [132, 0]
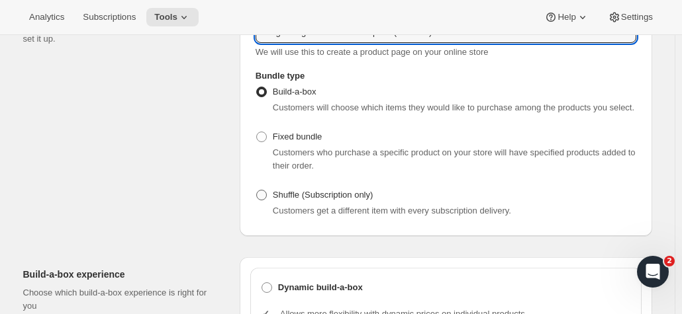
click at [268, 202] on label "Shuffle (Subscription only)" at bounding box center [314, 195] width 118 height 19
click at [257, 191] on input "Shuffle (Subscription only)" at bounding box center [256, 190] width 1 height 1
radio input "true"
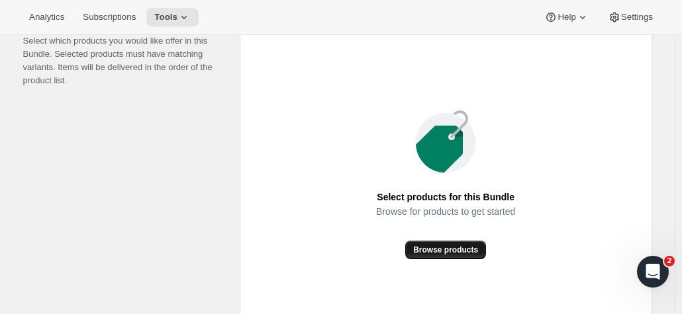
scroll to position [463, 0]
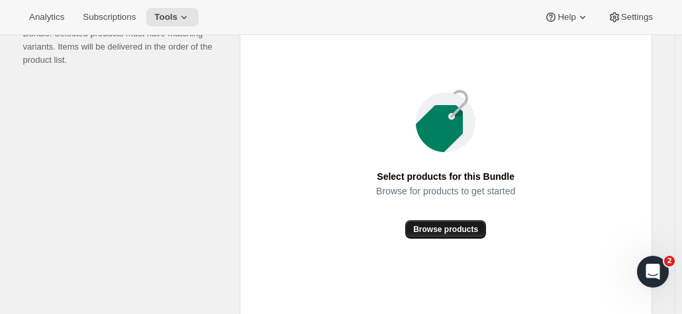
click at [437, 234] on span "Browse products" at bounding box center [445, 229] width 65 height 11
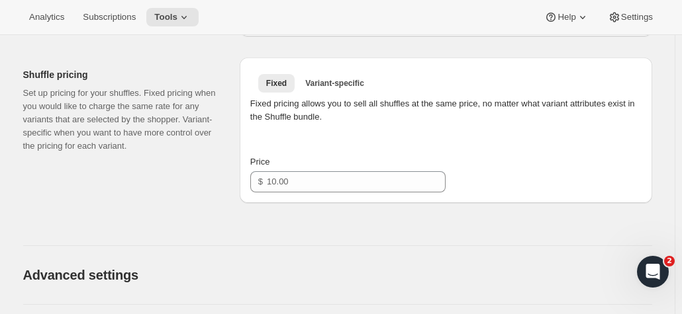
scroll to position [662, 0]
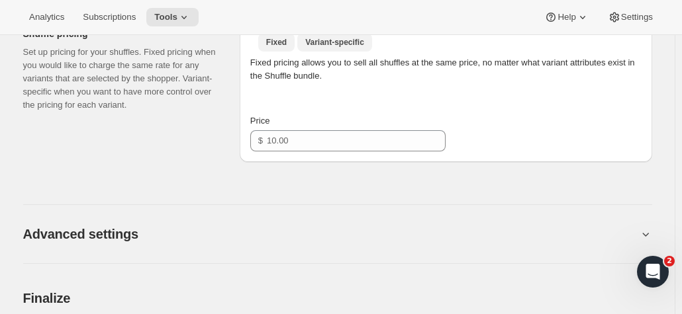
click at [342, 37] on span "Variant-specific" at bounding box center [334, 42] width 59 height 11
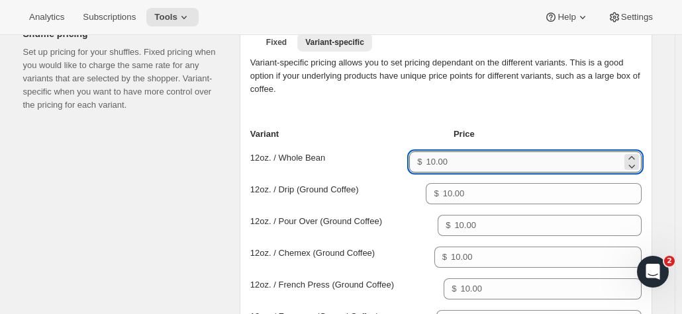
click at [471, 163] on input "Price for 12oz. / Whole Bean" at bounding box center [523, 162] width 195 height 21
type input "21"
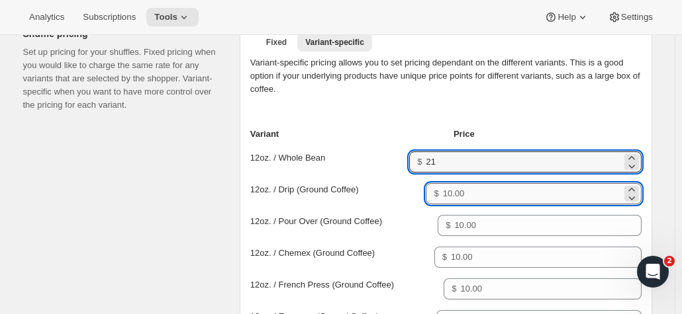
click at [467, 193] on input "Price for 12oz. / Drip (Ground Coffee)" at bounding box center [532, 193] width 179 height 21
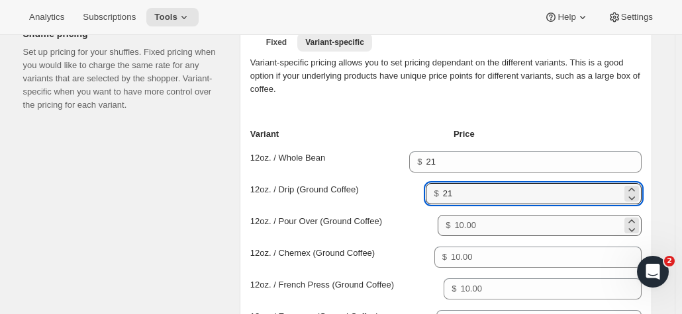
type input "21"
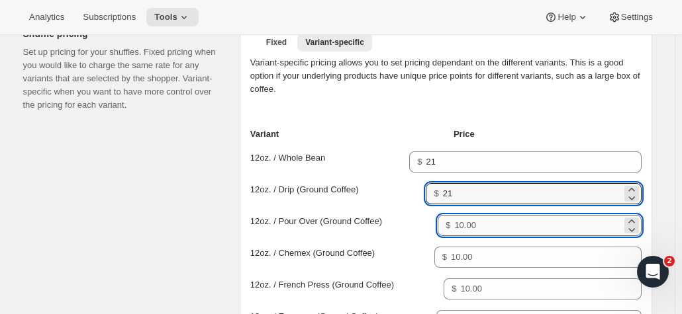
click at [480, 226] on input "Price for 12oz. / Pour Over (Ground Coffee)" at bounding box center [537, 225] width 167 height 21
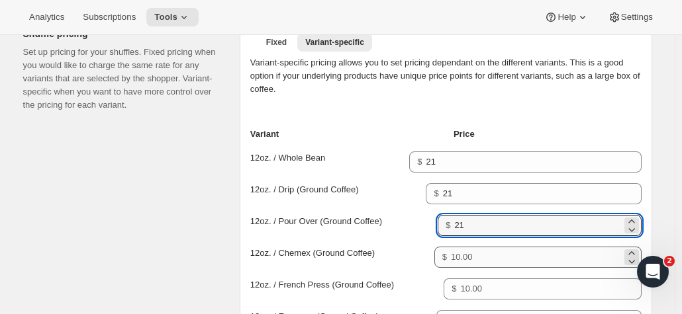
type input "21"
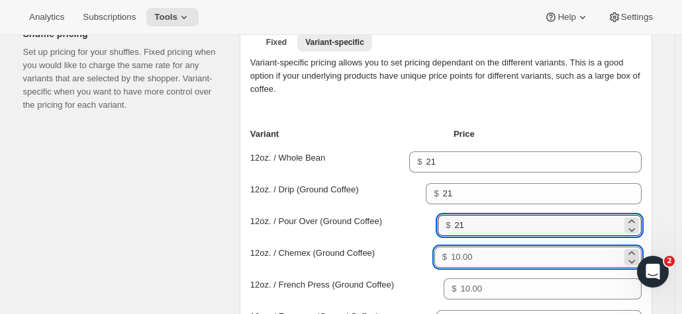
click at [483, 263] on input "Price for 12oz. / Chemex (Ground Coffee)" at bounding box center [536, 257] width 171 height 21
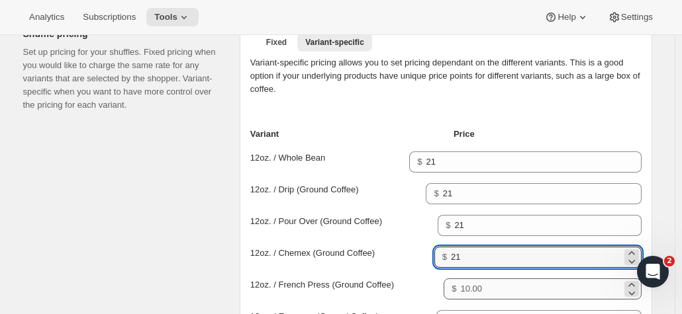
type input "21"
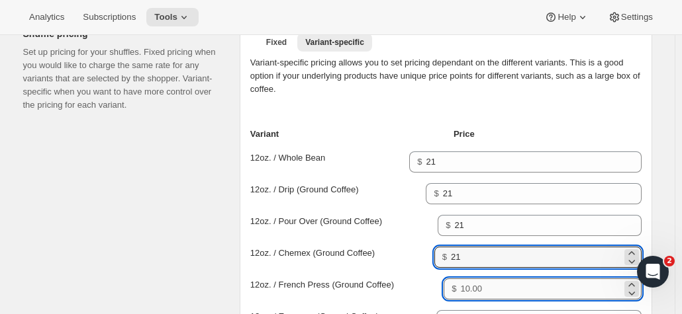
click at [486, 286] on input "Price for 12oz. / French Press (Ground Coffee)" at bounding box center [540, 289] width 161 height 21
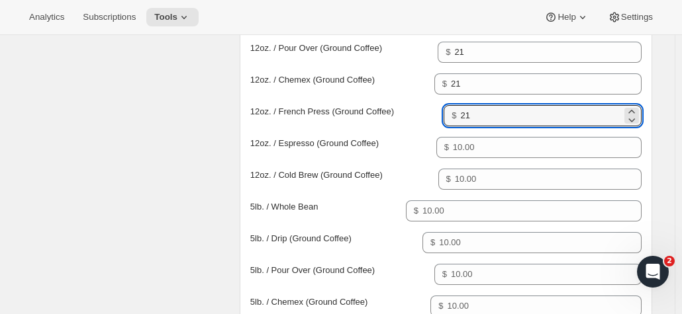
scroll to position [860, 0]
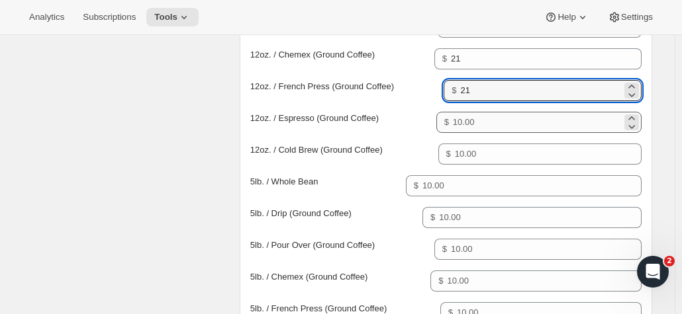
type input "21"
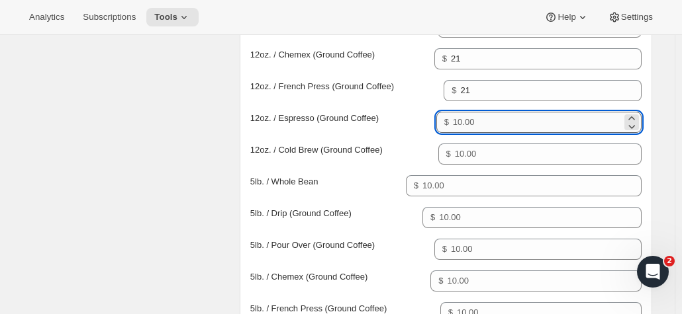
click at [480, 118] on input "Price for 12oz. / Espresso (Ground Coffee)" at bounding box center [537, 122] width 169 height 21
type input "21"
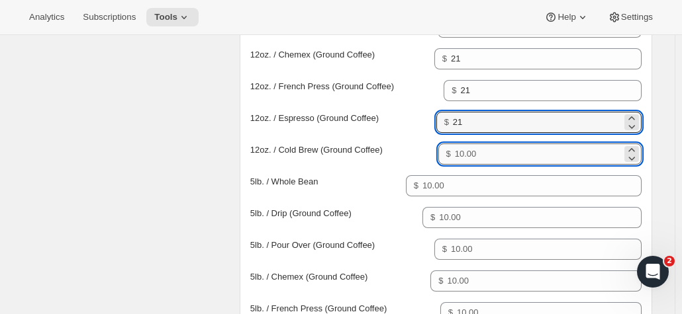
click at [496, 158] on input "Price for 12oz. / Cold Brew (Ground Coffee)" at bounding box center [538, 154] width 167 height 21
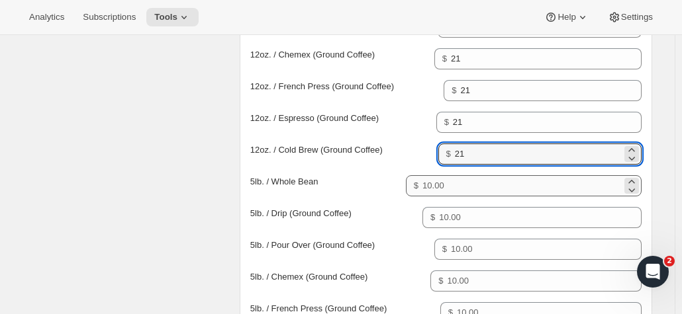
type input "21"
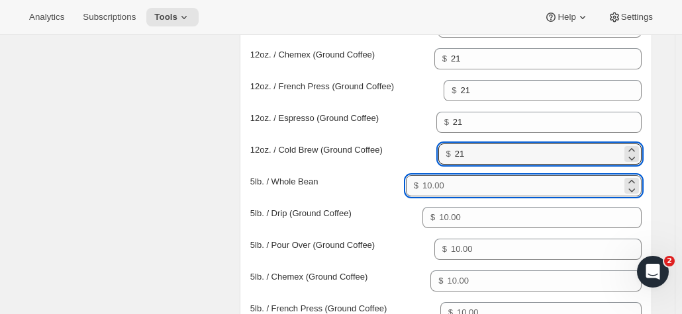
click at [471, 183] on input "Price for 5lb. / Whole Bean" at bounding box center [521, 185] width 198 height 21
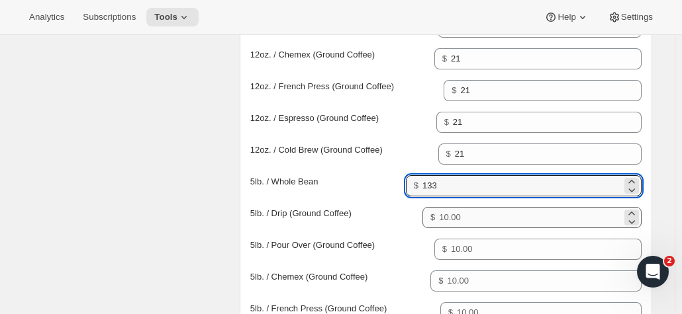
type input "133"
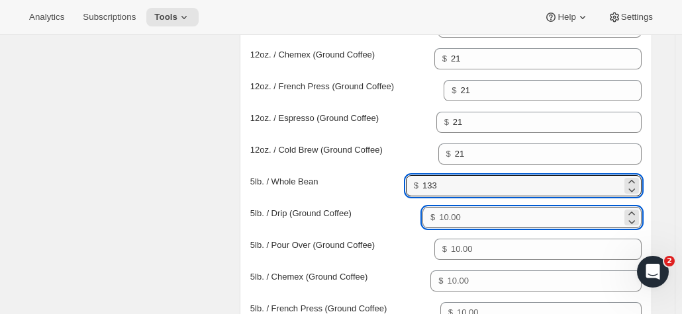
click at [471, 223] on input "Price for 5lb. / Drip (Ground Coffee)" at bounding box center [530, 217] width 182 height 21
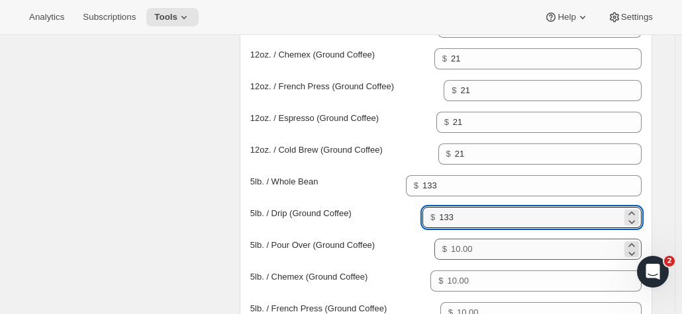
type input "133"
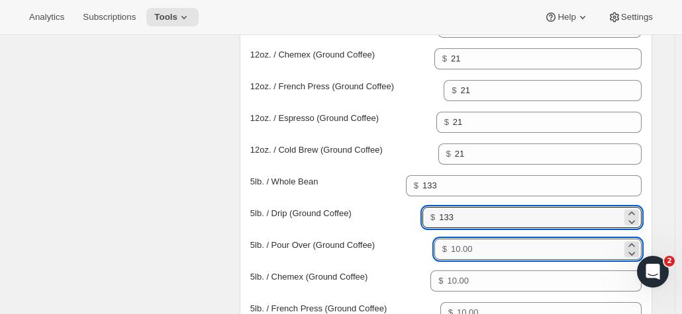
click at [482, 251] on input "Price for 5lb. / Pour Over (Ground Coffee)" at bounding box center [536, 249] width 171 height 21
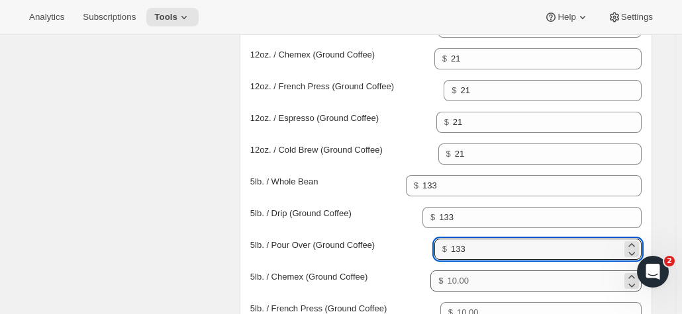
type input "133"
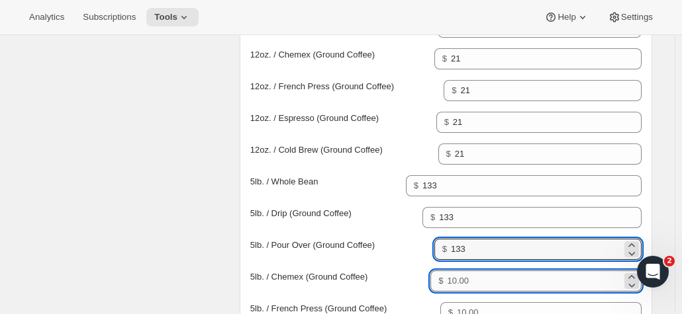
click at [480, 279] on input "Price for 5lb. / Chemex (Ground Coffee)" at bounding box center [534, 281] width 174 height 21
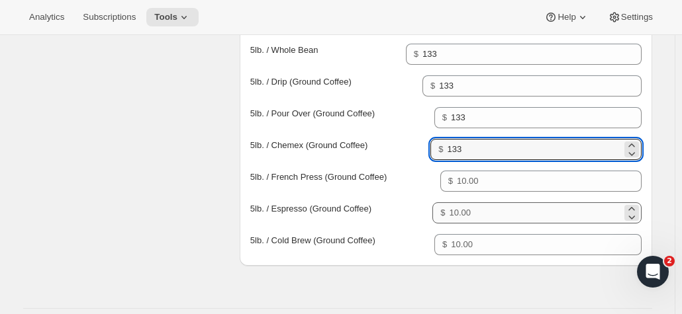
scroll to position [992, 0]
type input "133"
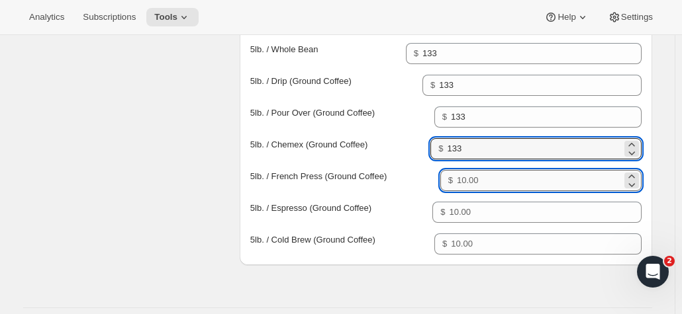
click at [494, 177] on input "Price for 5lb. / French Press (Ground Coffee)" at bounding box center [539, 180] width 165 height 21
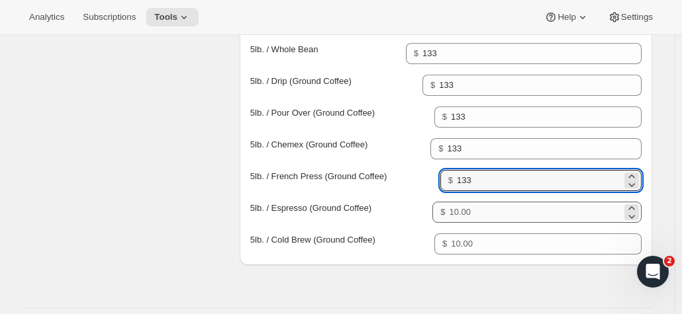
type input "133"
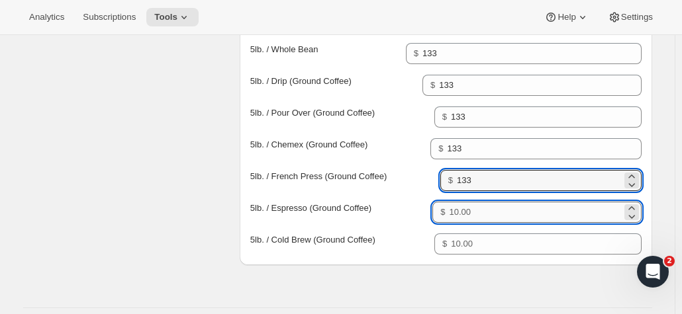
click at [487, 213] on input "Price for 5lb. / Espresso (Ground Coffee)" at bounding box center [535, 212] width 172 height 21
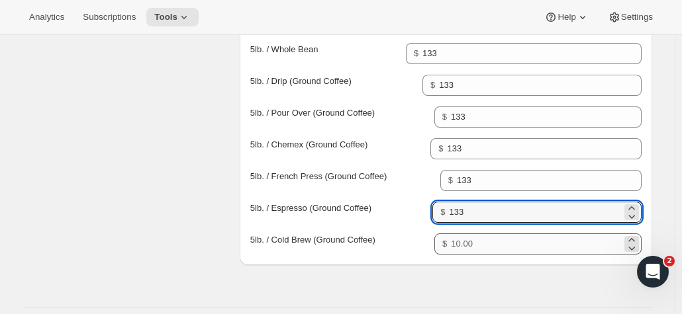
type input "133"
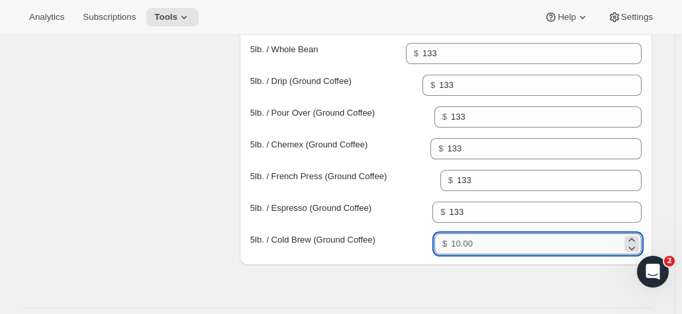
click at [495, 241] on input "Price for 5lb. / Cold Brew (Ground Coffee)" at bounding box center [536, 244] width 170 height 21
type input "133"
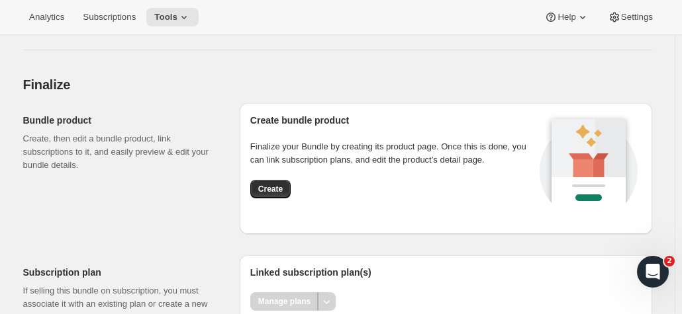
scroll to position [1323, 0]
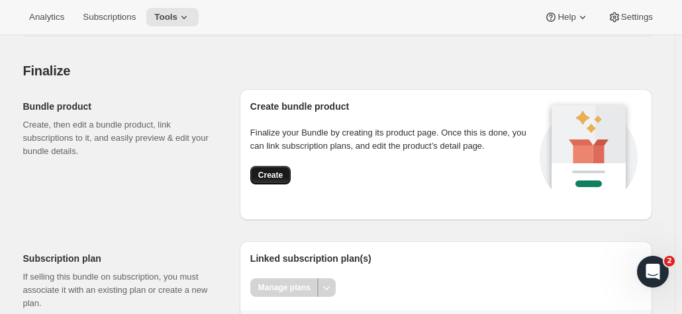
click at [273, 170] on span "Create" at bounding box center [270, 175] width 24 height 11
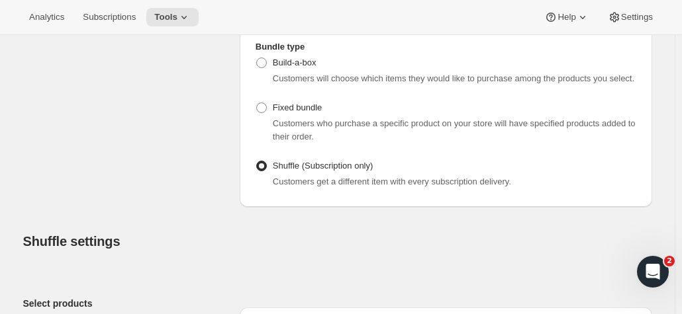
scroll to position [0, 0]
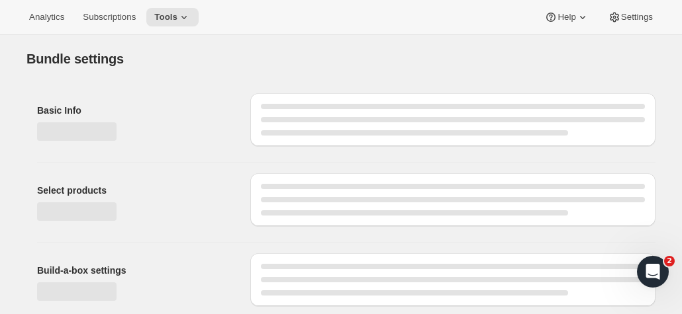
type input "21.00"
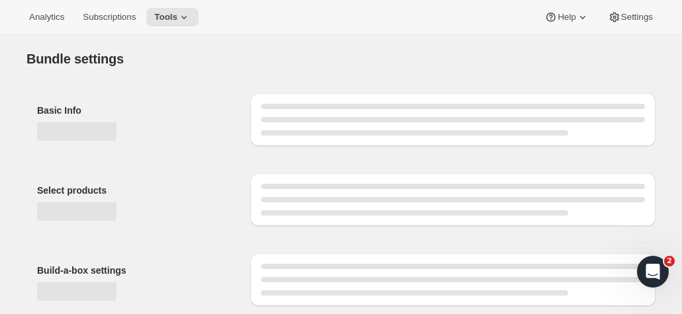
type input "21.00"
type input "133.00"
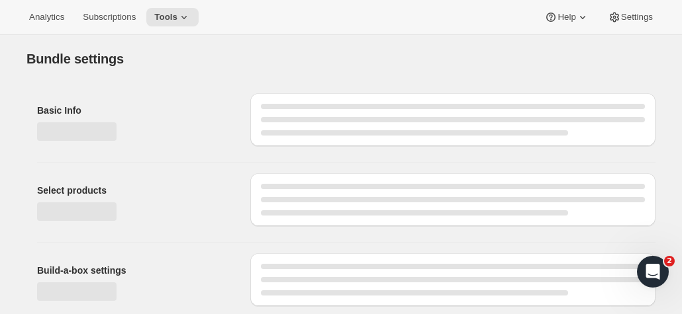
type input "133.00"
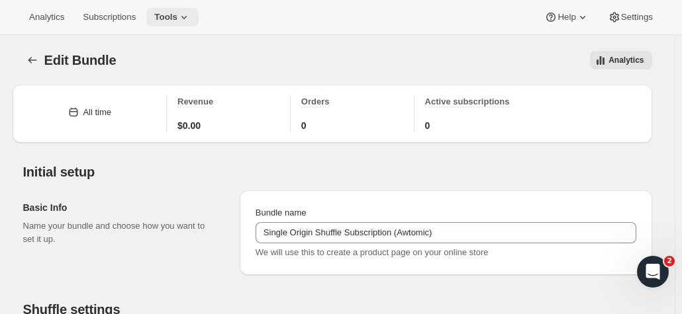
click at [173, 12] on span "Tools" at bounding box center [165, 17] width 23 height 11
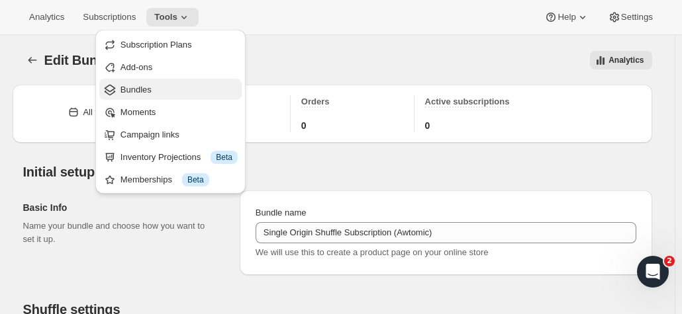
click at [150, 85] on span "Bundles" at bounding box center [135, 90] width 31 height 10
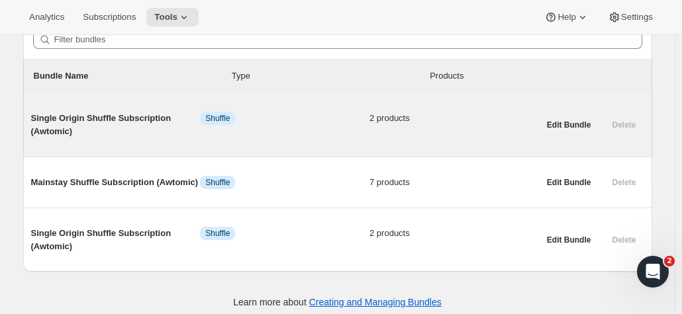
scroll to position [141, 0]
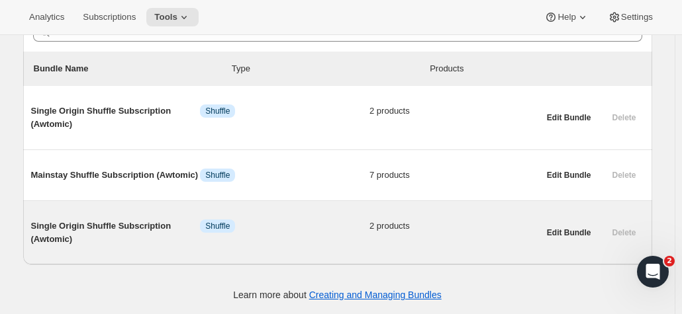
click at [135, 224] on span "Single Origin Shuffle Subscription (Awtomic)" at bounding box center [115, 233] width 169 height 26
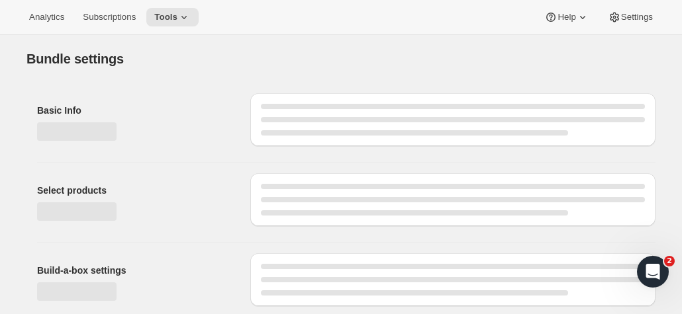
type input "Single Origin Shuffle Subscription (Awtomic)"
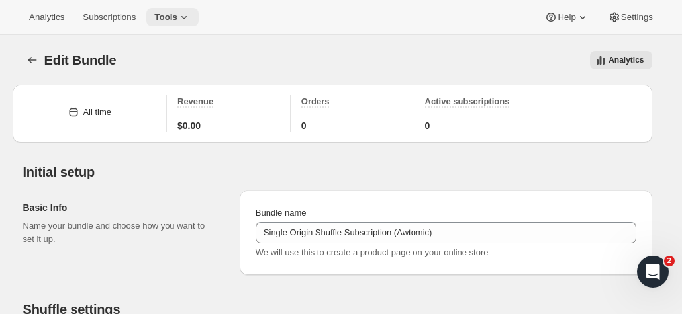
click at [177, 18] on icon at bounding box center [183, 17] width 13 height 13
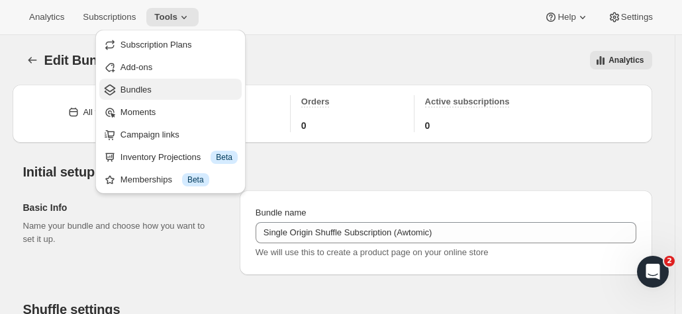
click at [148, 88] on span "Bundles" at bounding box center [135, 90] width 31 height 10
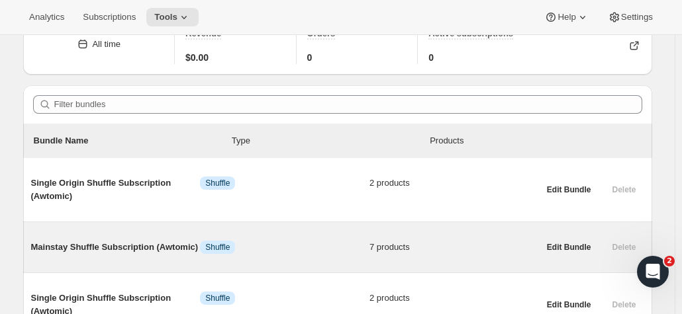
scroll to position [141, 0]
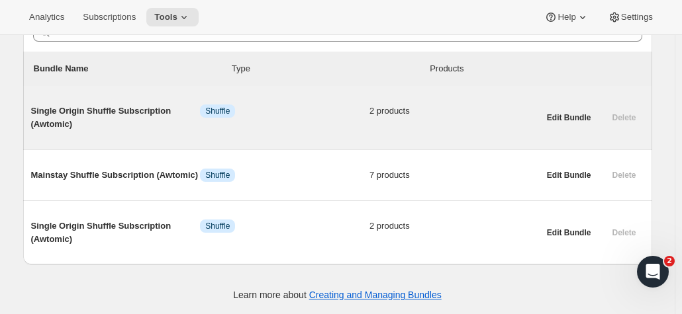
click at [119, 122] on span "Single Origin Shuffle Subscription (Awtomic)" at bounding box center [115, 118] width 169 height 26
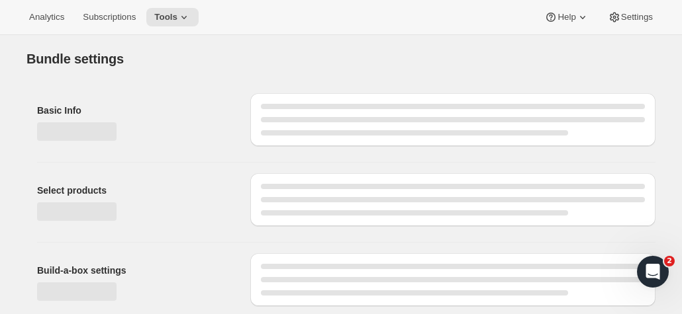
type input "Single Origin Shuffle Subscription (Awtomic)"
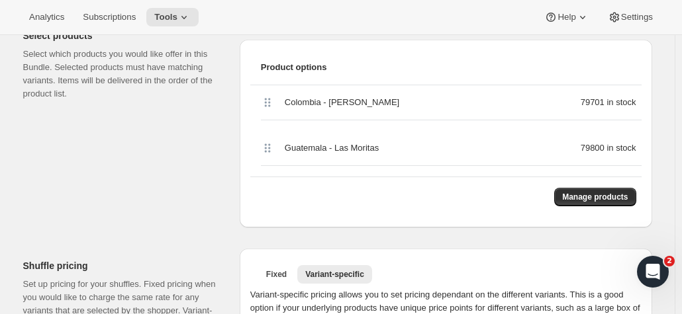
scroll to position [265, 0]
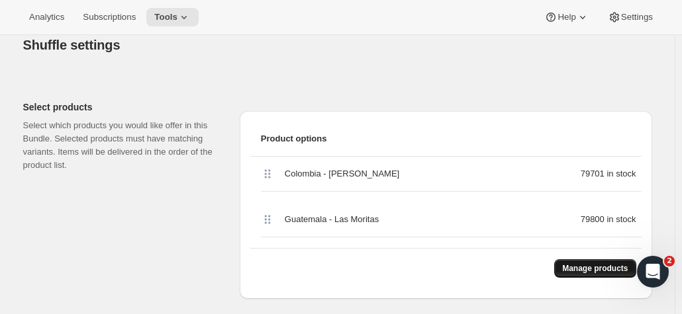
click at [590, 267] on span "Manage products" at bounding box center [595, 268] width 66 height 11
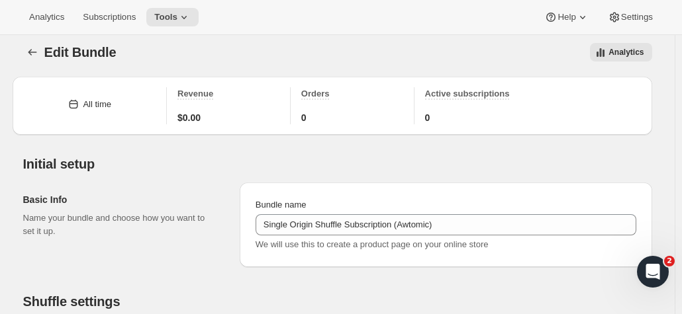
scroll to position [0, 0]
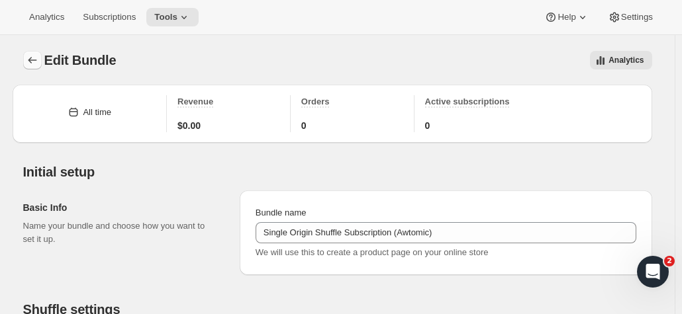
click at [37, 60] on icon "Bundles" at bounding box center [32, 60] width 13 height 13
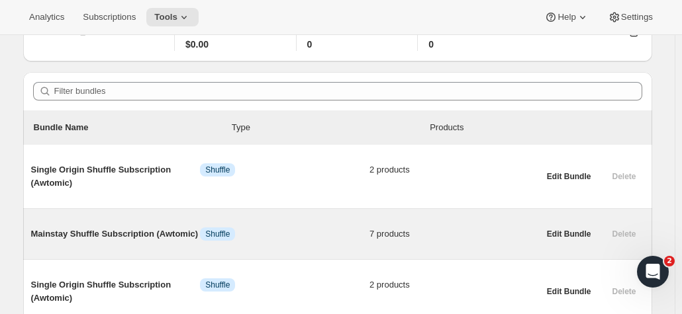
scroll to position [141, 0]
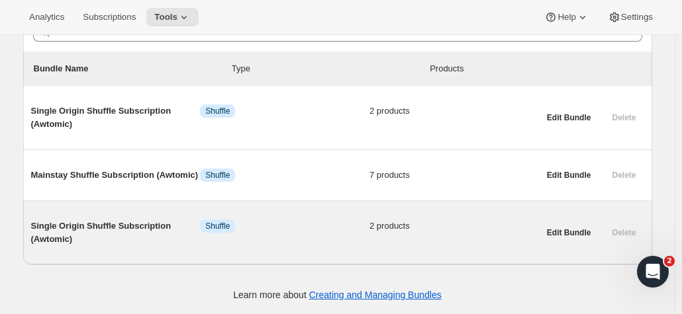
click at [128, 230] on span "Single Origin Shuffle Subscription (Awtomic)" at bounding box center [115, 233] width 169 height 26
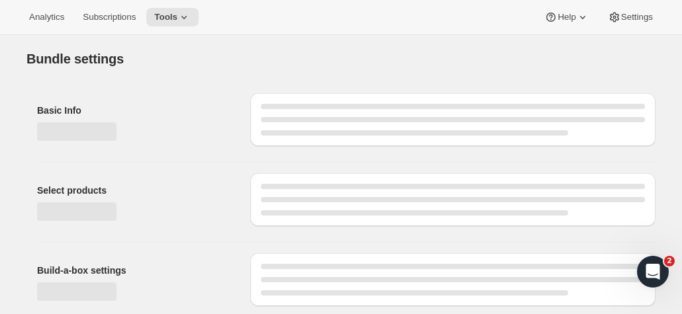
type input "Single Origin Shuffle Subscription (Awtomic)"
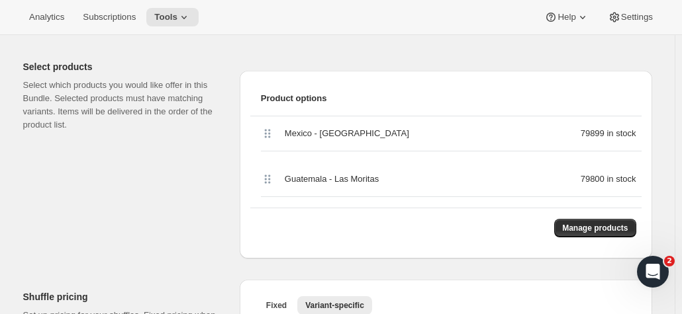
scroll to position [351, 0]
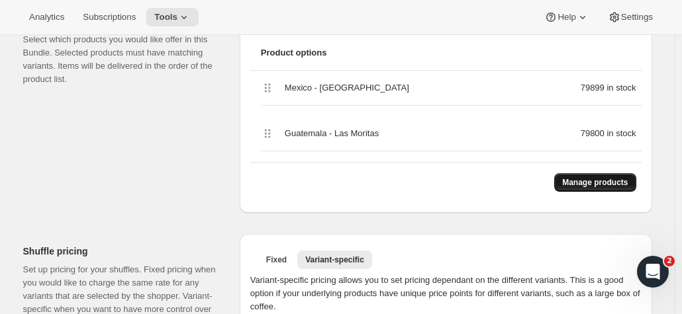
click at [588, 189] on button "Manage products" at bounding box center [594, 182] width 81 height 19
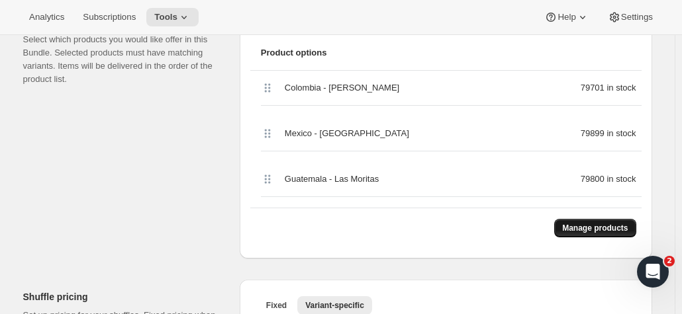
click at [594, 232] on span "Manage products" at bounding box center [595, 228] width 66 height 11
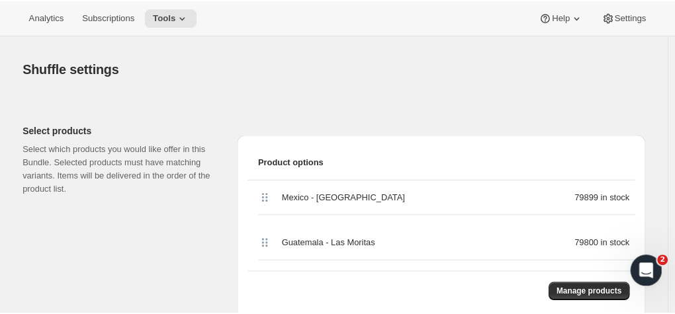
scroll to position [0, 0]
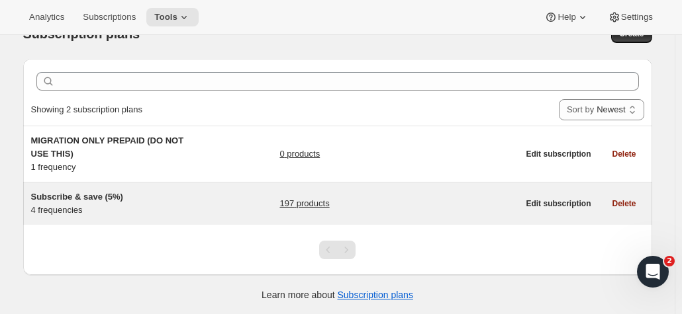
scroll to position [34, 0]
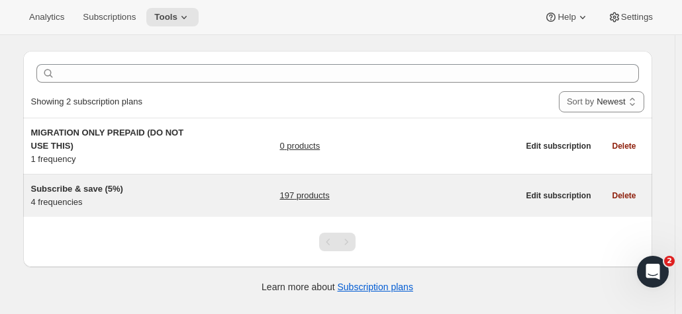
click at [144, 191] on h5 "Subscribe & save (5%)" at bounding box center [113, 189] width 165 height 13
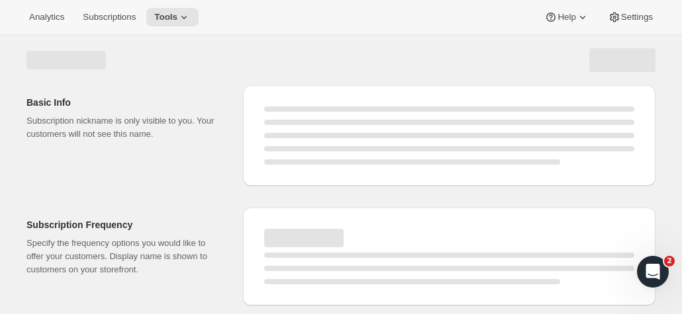
select select "WEEK"
select select "MONTH"
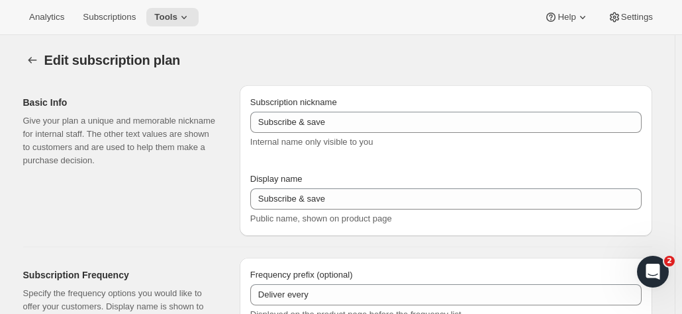
type input "Subscribe & save (5%)"
type input "Subscribe & Save"
type input "1"
type input "1 week"
type input "2"
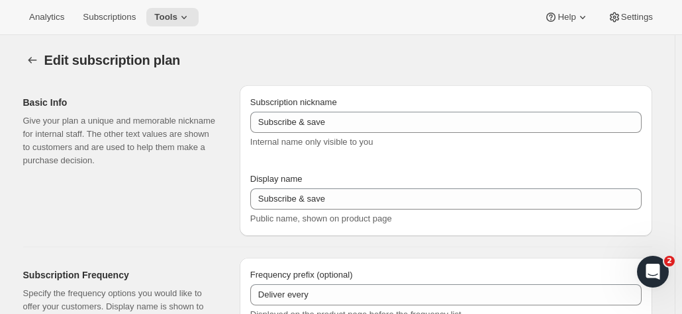
select select "WEEK"
type input "2 weeks"
type input "5"
select select "WEEK"
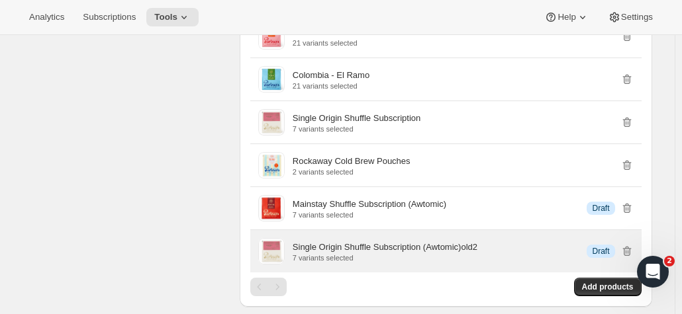
scroll to position [1522, 0]
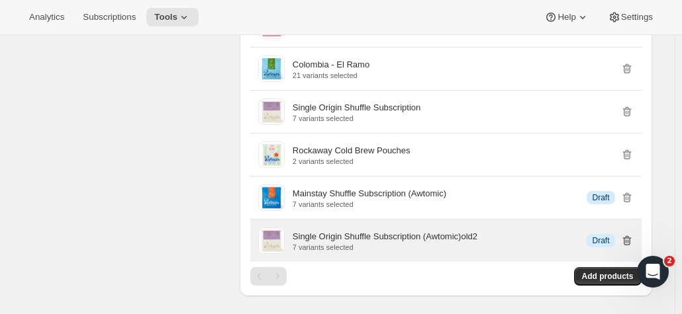
click at [629, 236] on icon "button" at bounding box center [626, 240] width 13 height 13
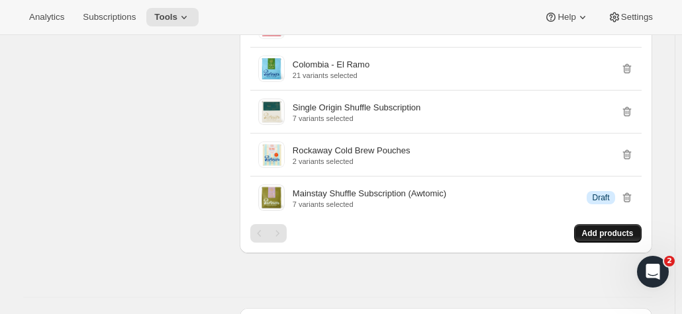
click at [599, 231] on span "Add products" at bounding box center [608, 233] width 52 height 11
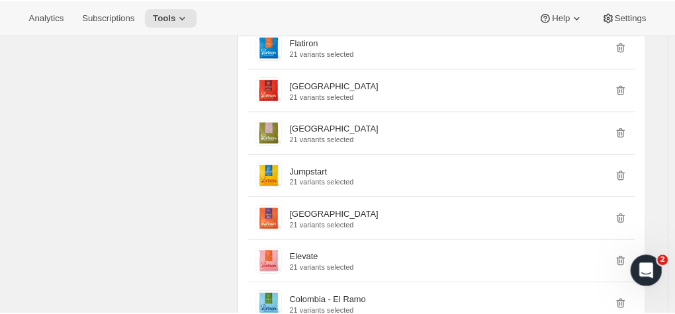
scroll to position [1191, 0]
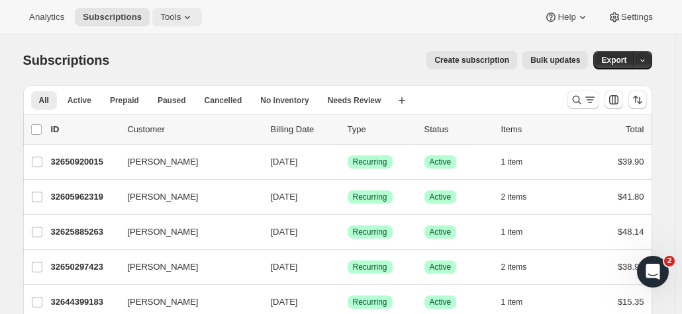
click at [160, 15] on span "Tools" at bounding box center [170, 17] width 21 height 11
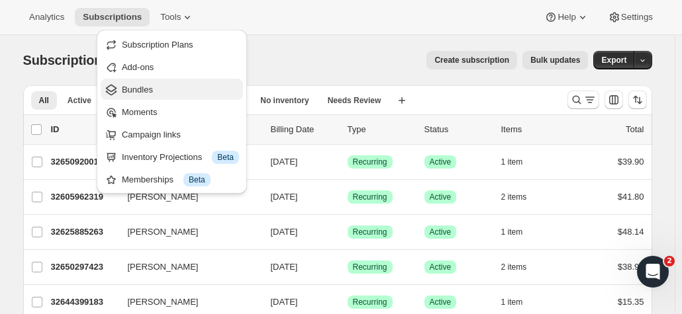
click at [143, 89] on span "Bundles" at bounding box center [137, 90] width 31 height 10
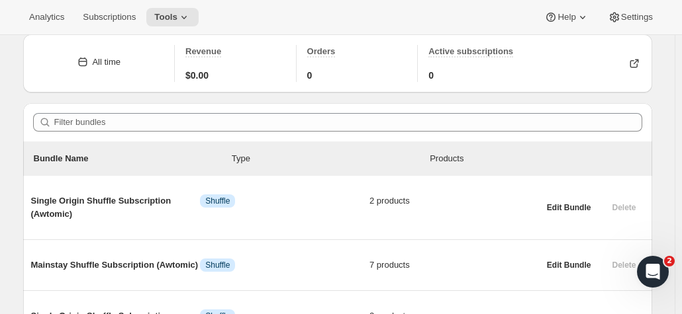
scroll to position [132, 0]
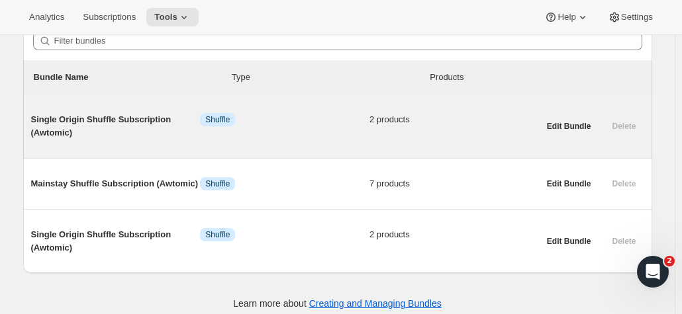
click at [95, 132] on span "Single Origin Shuffle Subscription (Awtomic)" at bounding box center [115, 126] width 169 height 26
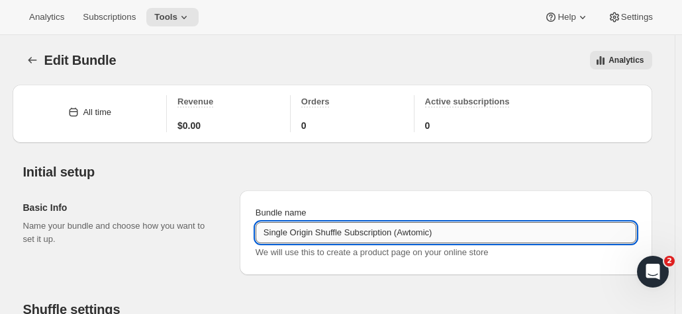
click at [451, 228] on input "Single Origin Shuffle Subscription (Awtomic)" at bounding box center [445, 232] width 380 height 21
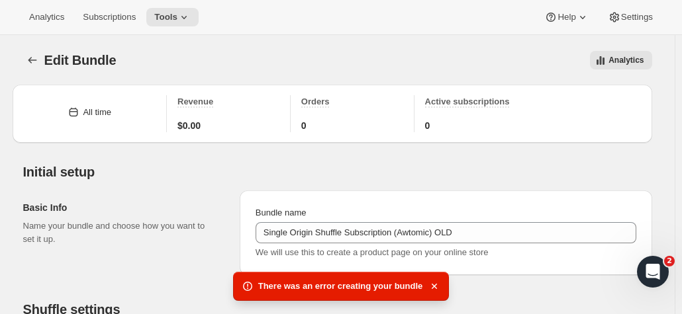
type input "Single Origin Shuffle Subscription (Awtomic)"
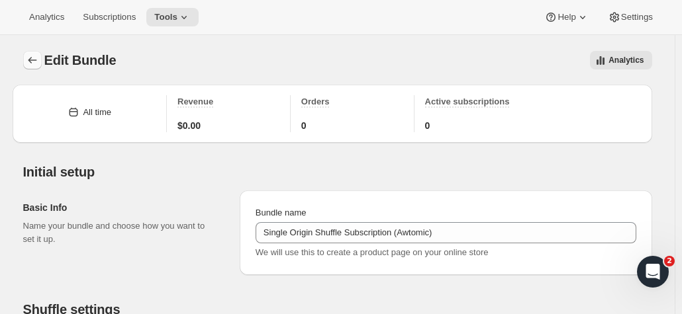
click at [34, 63] on icon "Bundles" at bounding box center [32, 60] width 13 height 13
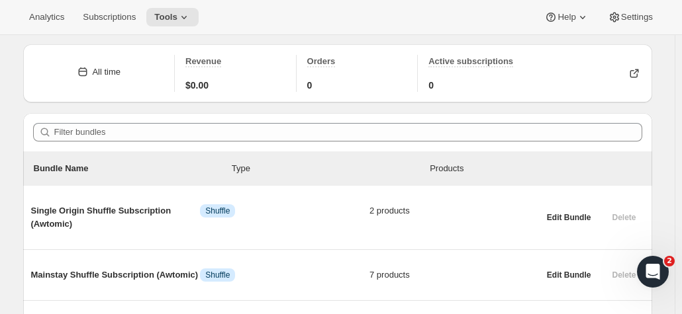
scroll to position [141, 0]
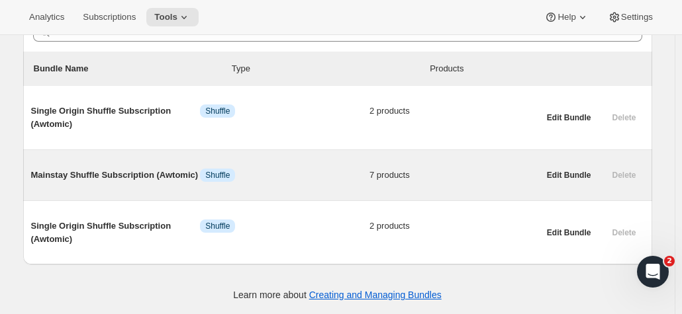
click at [163, 175] on span "Mainstay Shuffle Subscription (Awtomic)" at bounding box center [115, 175] width 169 height 13
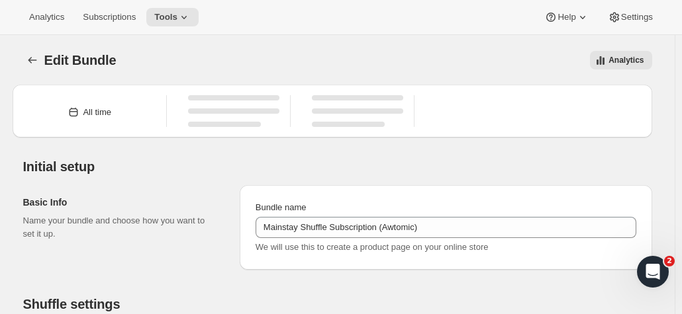
type input "Mainstay Shuffle Subscription (Awtomic)"
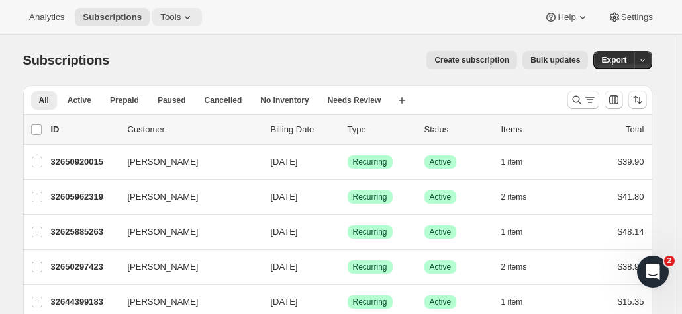
click at [171, 14] on span "Tools" at bounding box center [170, 17] width 21 height 11
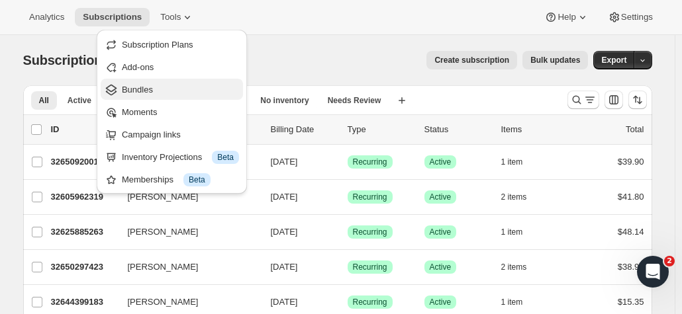
click at [156, 93] on span "Bundles" at bounding box center [180, 89] width 117 height 13
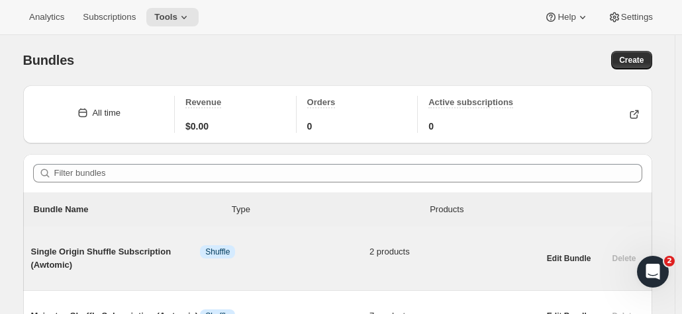
scroll to position [141, 0]
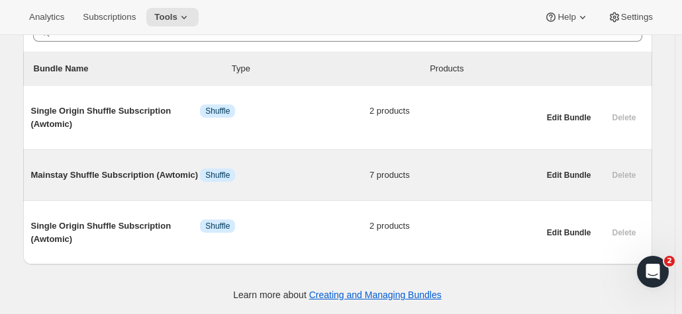
click at [171, 169] on span "Mainstay Shuffle Subscription (Awtomic)" at bounding box center [115, 175] width 169 height 13
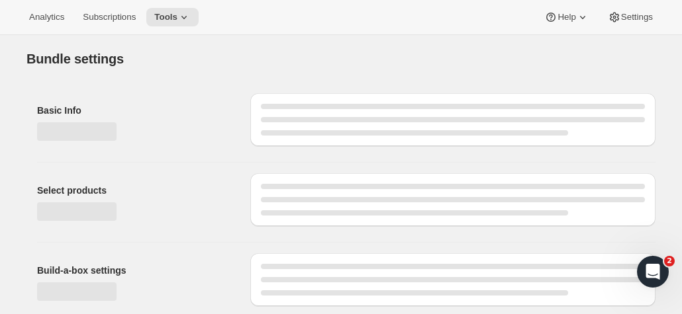
type input "Mainstay Shuffle Subscription (Awtomic)"
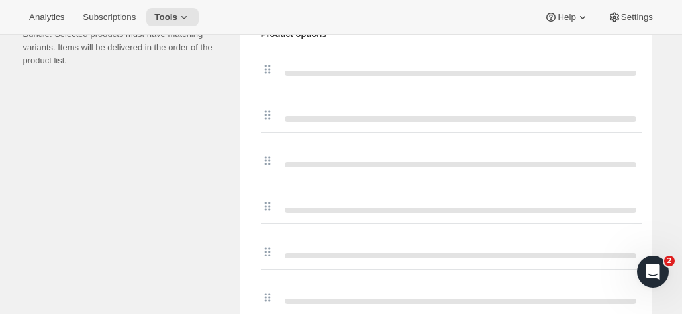
scroll to position [529, 0]
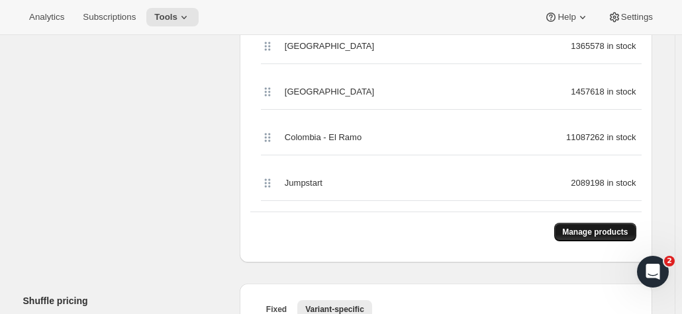
click at [606, 232] on span "Manage products" at bounding box center [595, 232] width 66 height 11
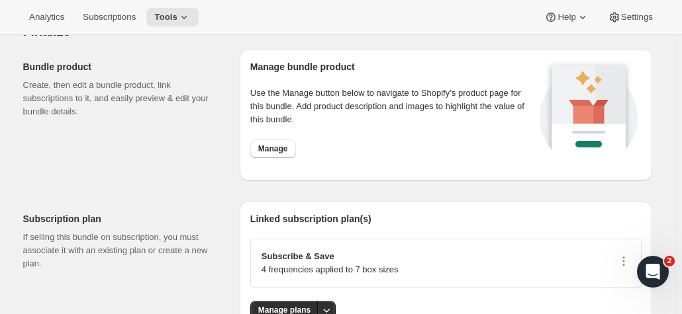
scroll to position [1804, 0]
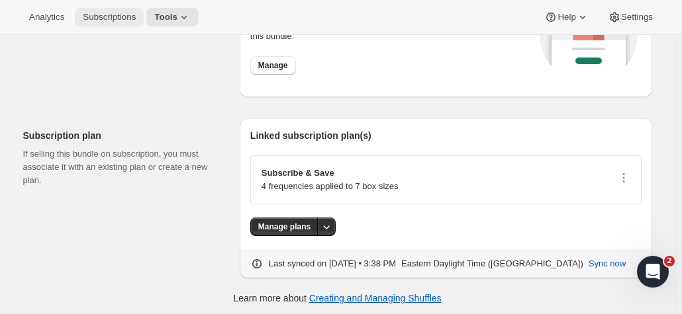
click at [102, 19] on span "Subscriptions" at bounding box center [109, 17] width 53 height 11
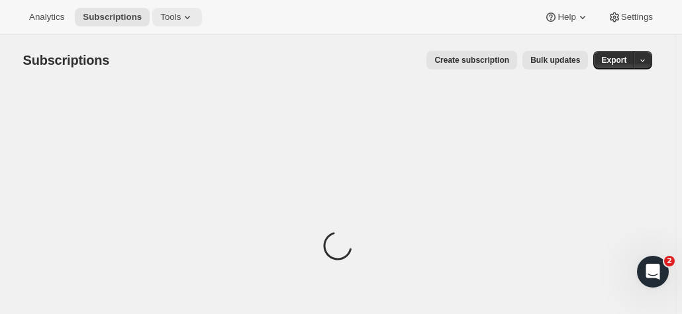
click at [173, 15] on span "Tools" at bounding box center [170, 17] width 21 height 11
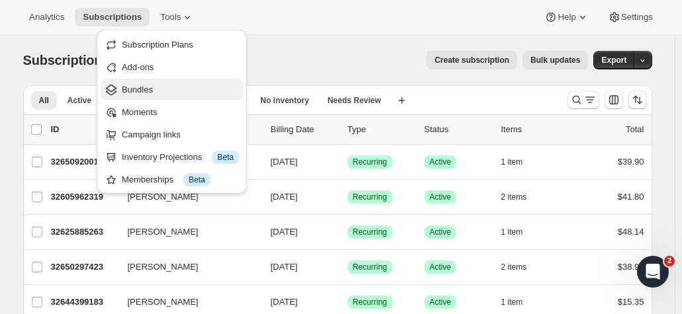
click at [172, 92] on span "Bundles" at bounding box center [180, 89] width 117 height 13
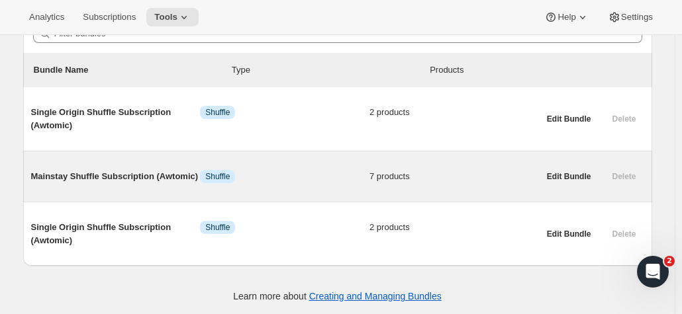
scroll to position [141, 0]
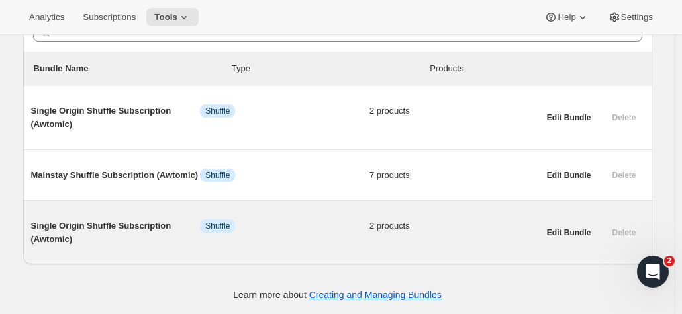
click at [169, 223] on span "Single Origin Shuffle Subscription (Awtomic)" at bounding box center [115, 233] width 169 height 26
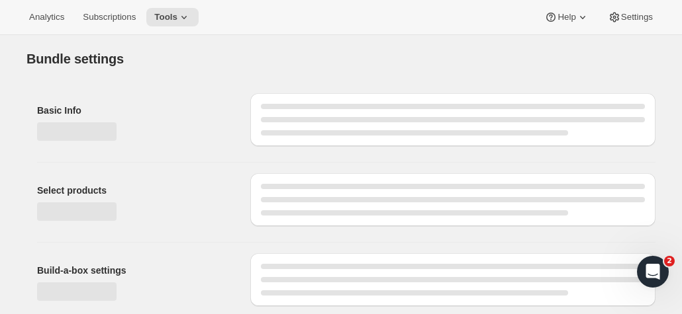
type input "Single Origin Shuffle Subscription (Awtomic)"
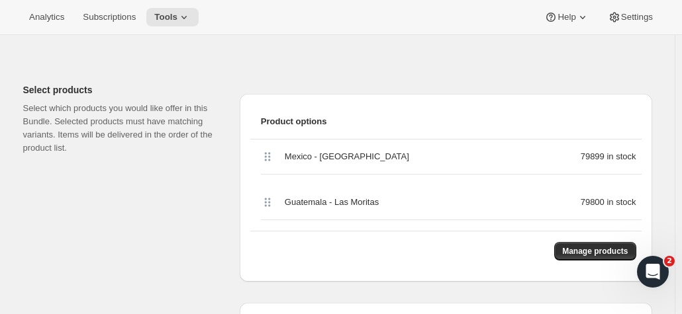
scroll to position [331, 0]
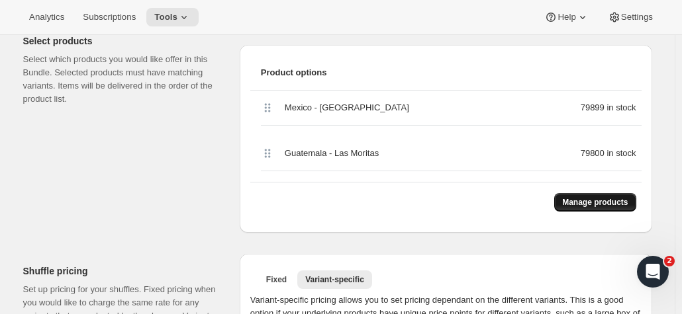
click at [598, 202] on span "Manage products" at bounding box center [595, 202] width 66 height 11
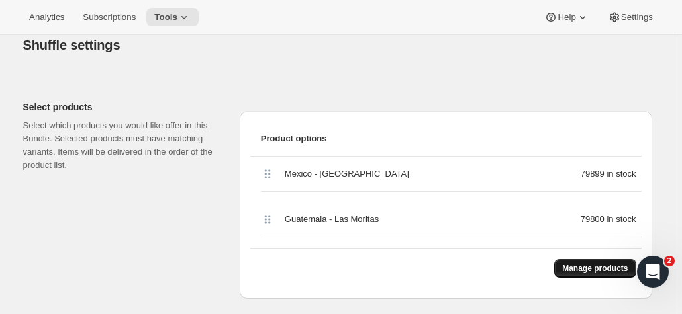
click at [581, 266] on span "Manage products" at bounding box center [595, 268] width 66 height 11
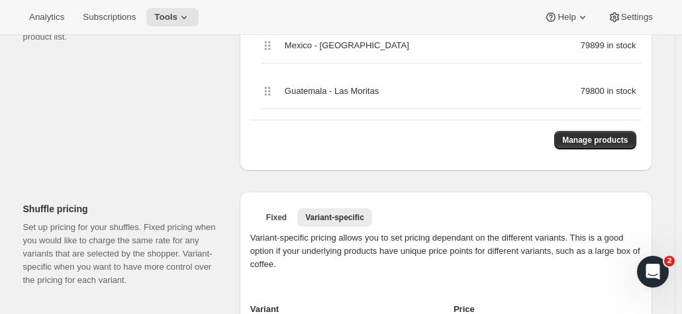
scroll to position [397, 0]
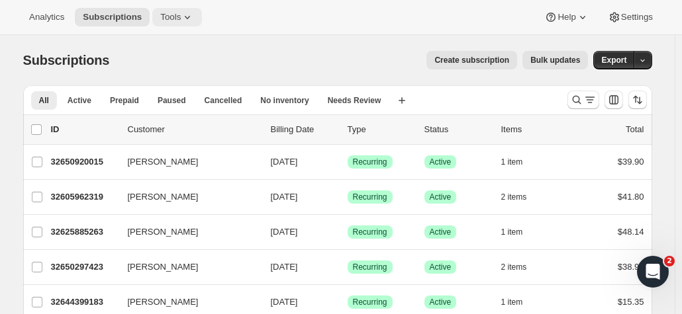
click at [167, 12] on span "Tools" at bounding box center [170, 17] width 21 height 11
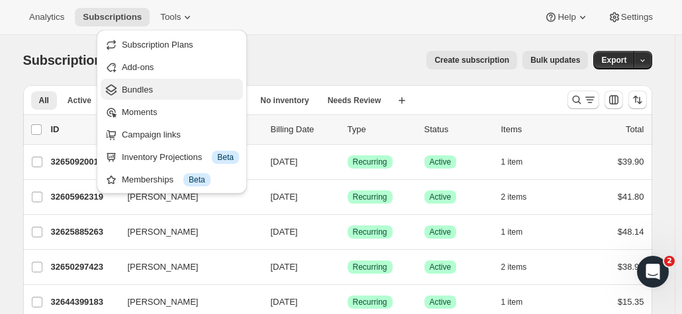
click at [159, 84] on span "Bundles" at bounding box center [180, 89] width 117 height 13
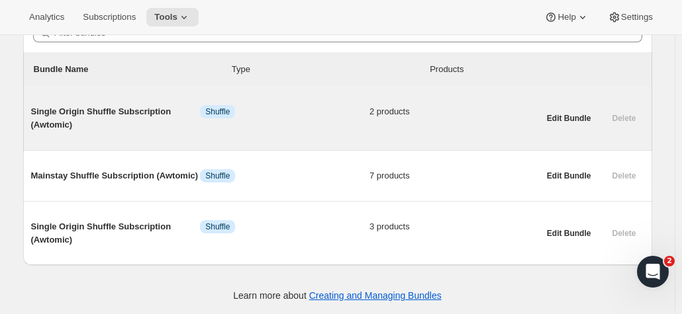
scroll to position [141, 0]
click at [308, 117] on span "Info Shuffle" at bounding box center [284, 111] width 169 height 13
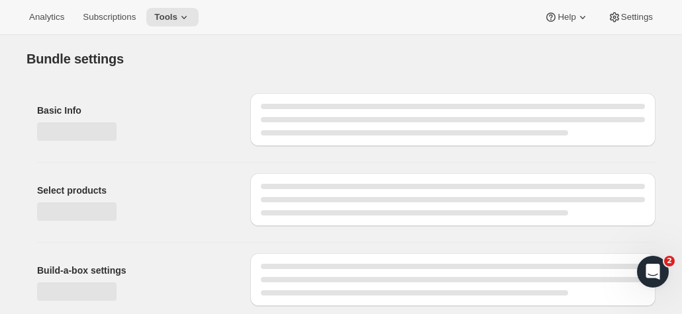
type input "Single Origin Shuffle Subscription (Awtomic)"
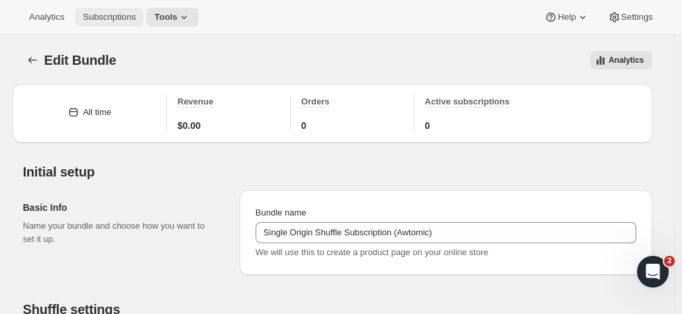
click at [112, 20] on span "Subscriptions" at bounding box center [109, 17] width 53 height 11
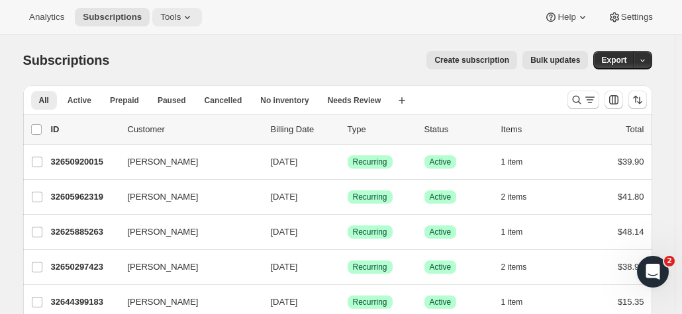
click at [170, 16] on span "Tools" at bounding box center [170, 17] width 21 height 11
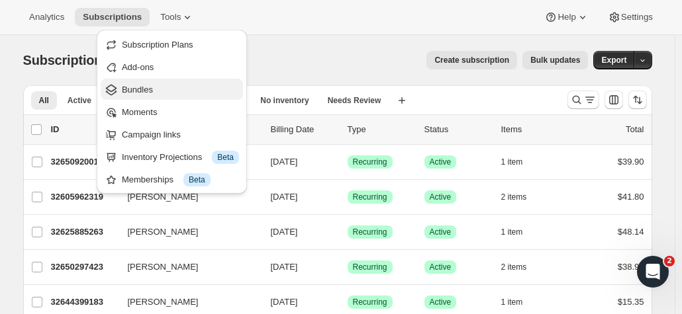
click at [140, 93] on span "Bundles" at bounding box center [137, 90] width 31 height 10
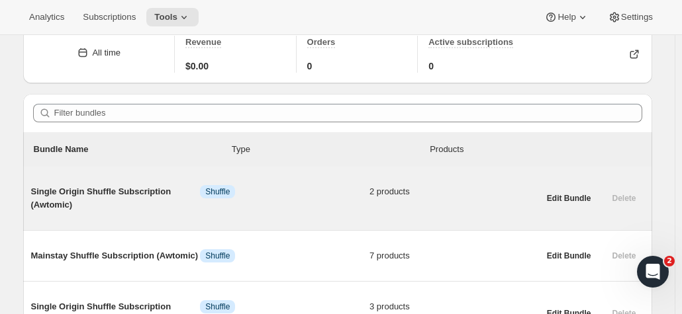
scroll to position [132, 0]
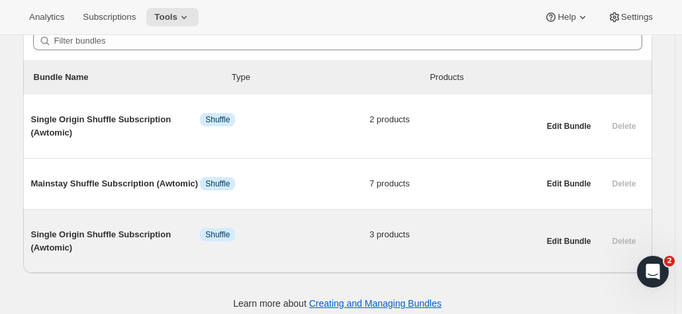
click at [147, 247] on span "Single Origin Shuffle Subscription (Awtomic)" at bounding box center [115, 241] width 169 height 26
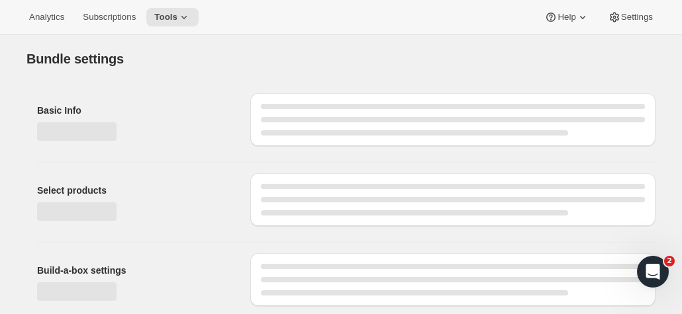
type input "Single Origin Shuffle Subscription (Awtomic)"
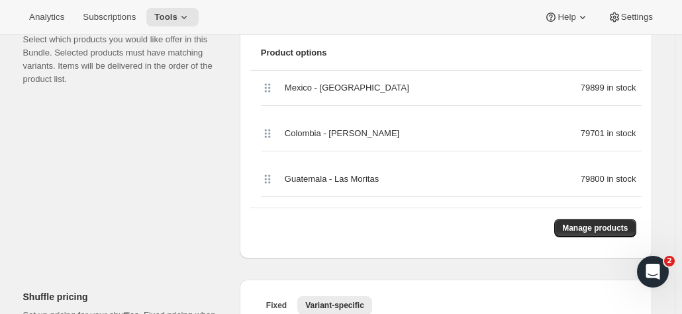
scroll to position [331, 0]
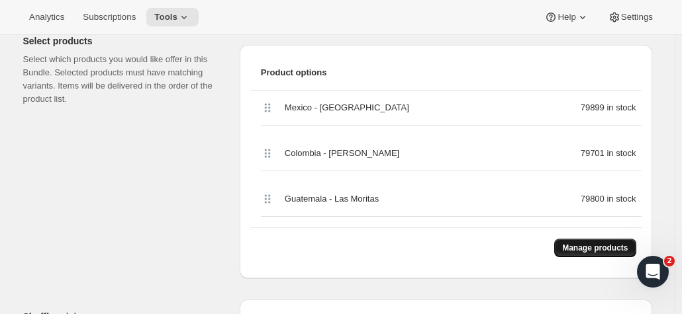
click at [606, 248] on span "Manage products" at bounding box center [595, 248] width 66 height 11
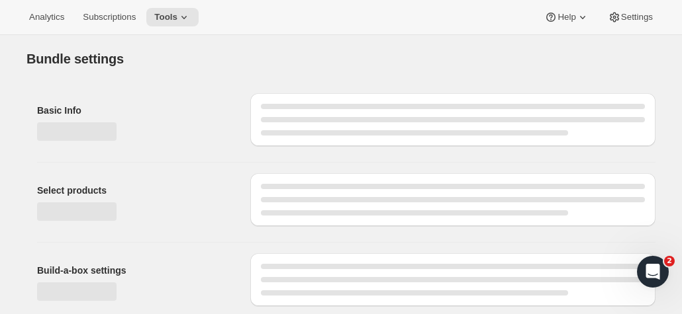
type input "Single Origin Shuffle Subscription (Awtomic)"
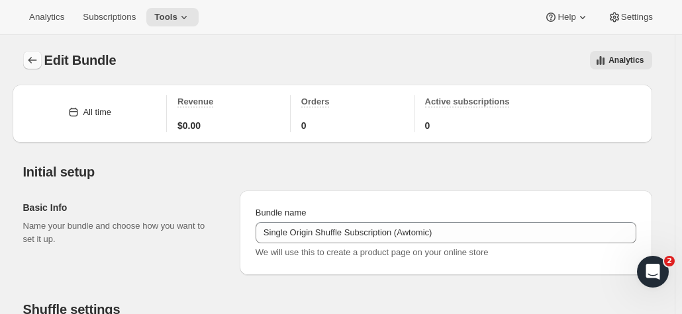
click at [28, 62] on button "Bundles" at bounding box center [32, 60] width 19 height 19
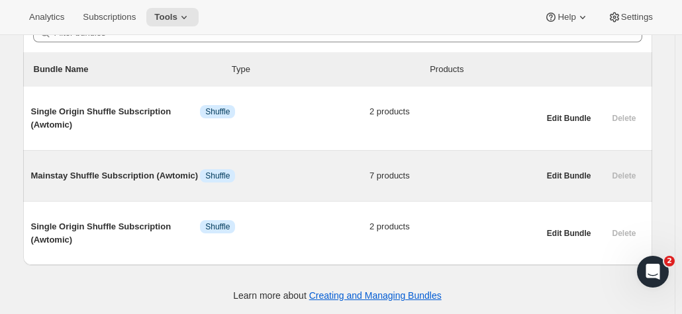
scroll to position [141, 0]
click at [82, 170] on span "Mainstay Shuffle Subscription (Awtomic)" at bounding box center [115, 175] width 169 height 13
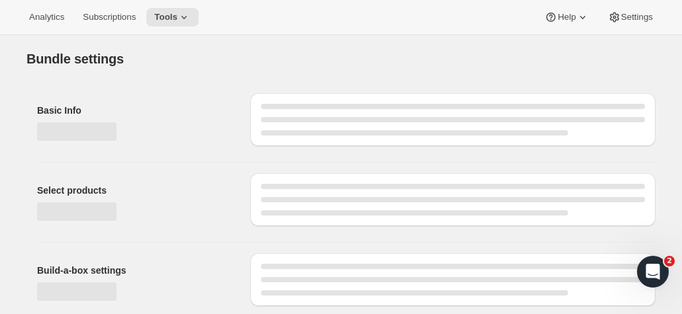
type input "Mainstay Shuffle Subscription (Awtomic)"
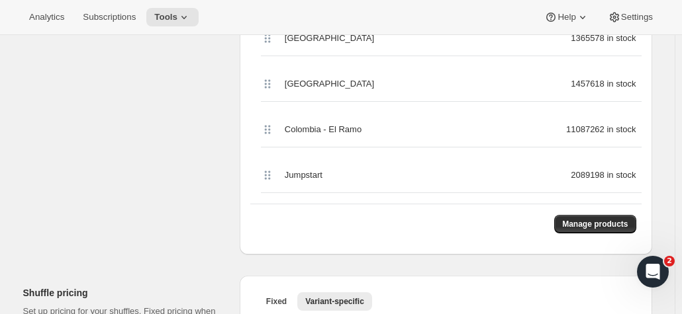
scroll to position [397, 0]
